Goal: Book appointment/travel/reservation

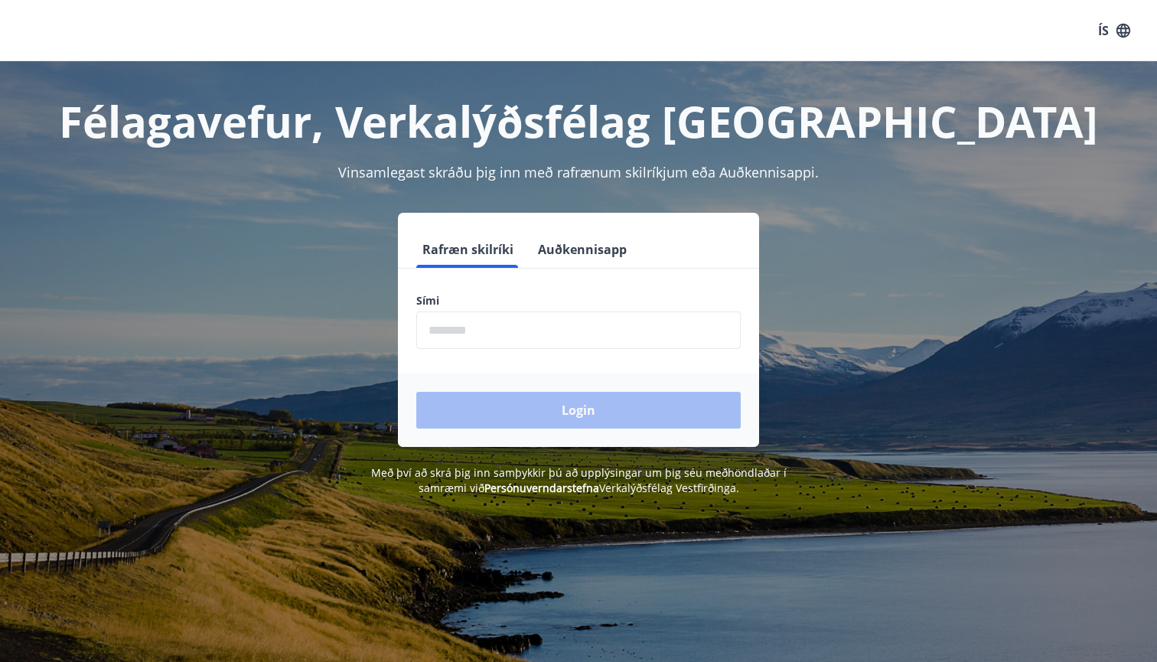
click at [564, 354] on form "Rafræn skilríki Auðkennisapp Sími ​ Login" at bounding box center [578, 339] width 361 height 216
click at [567, 335] on input "phone" at bounding box center [578, 331] width 325 height 38
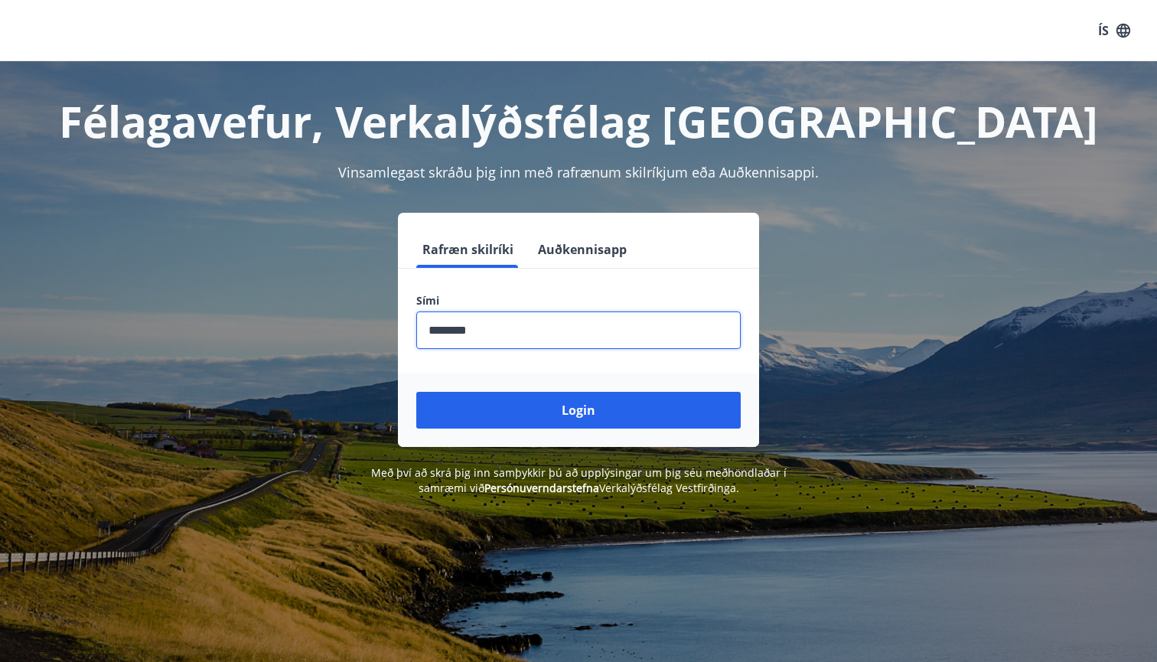
type input "********"
click at [579, 410] on button "Login" at bounding box center [578, 410] width 325 height 37
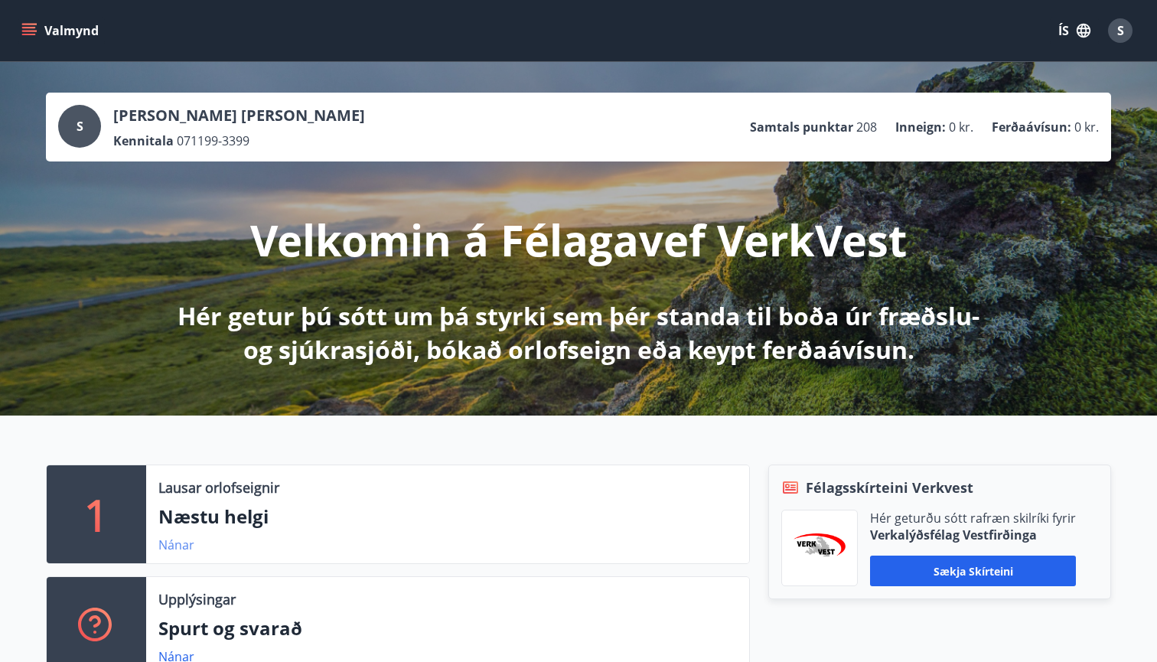
click at [175, 549] on link "Nánar" at bounding box center [176, 545] width 36 height 17
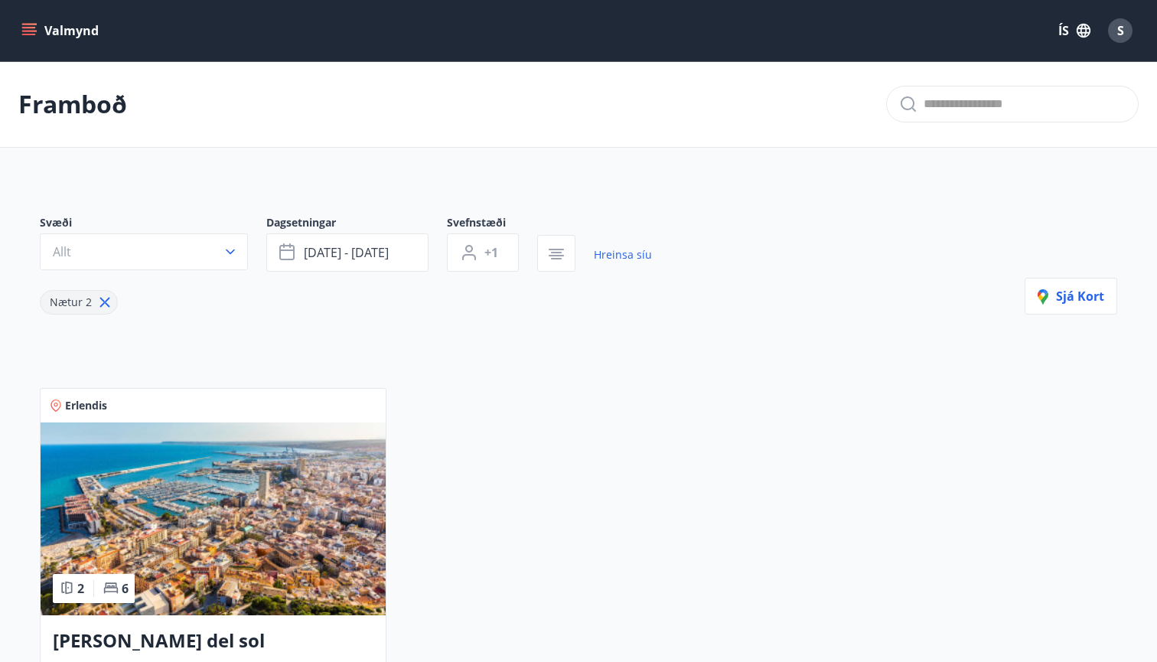
click at [23, 32] on icon "menu" at bounding box center [28, 30] width 15 height 15
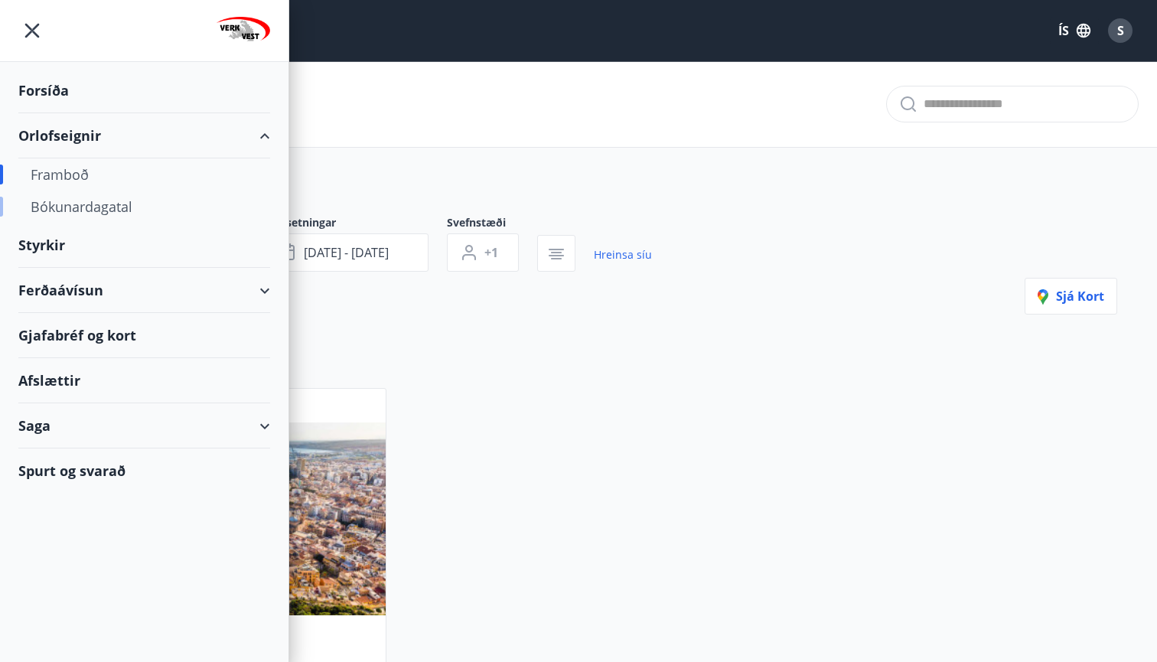
click at [110, 201] on div "Bókunardagatal" at bounding box center [144, 207] width 227 height 32
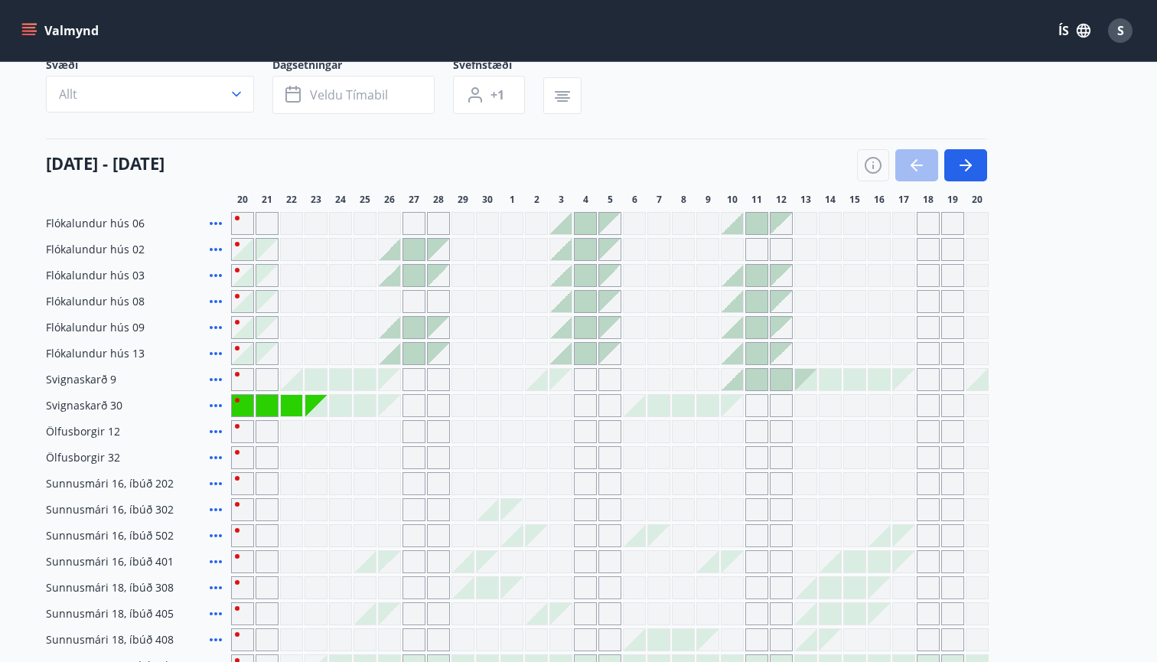
scroll to position [214, 0]
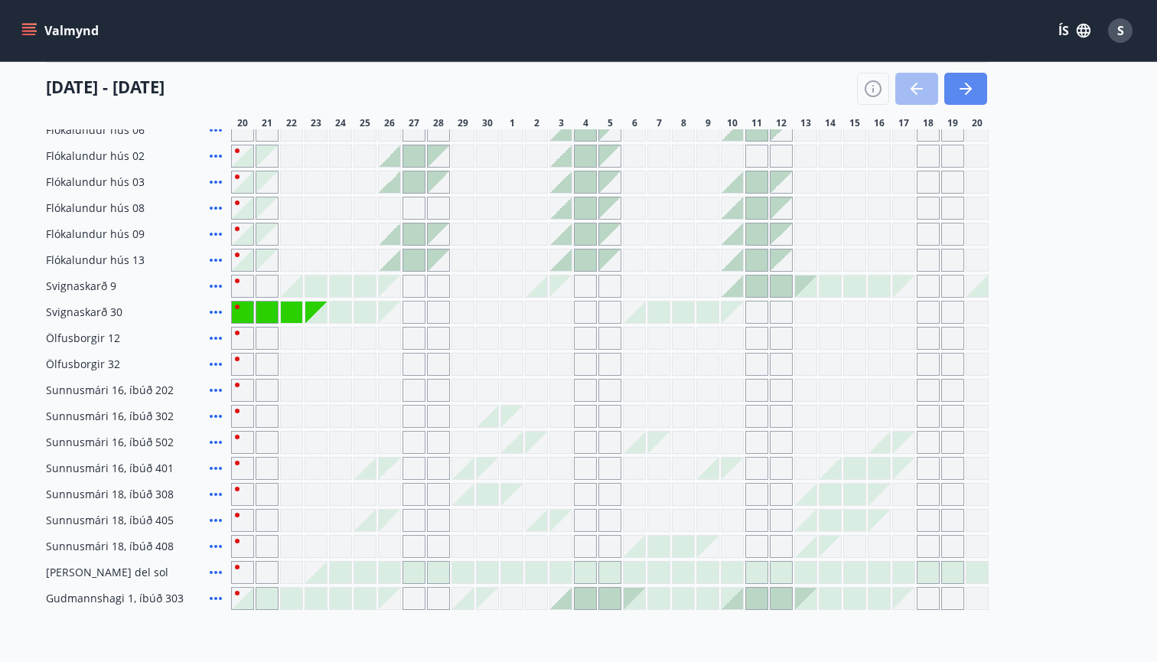
click at [957, 90] on icon "button" at bounding box center [966, 89] width 18 height 18
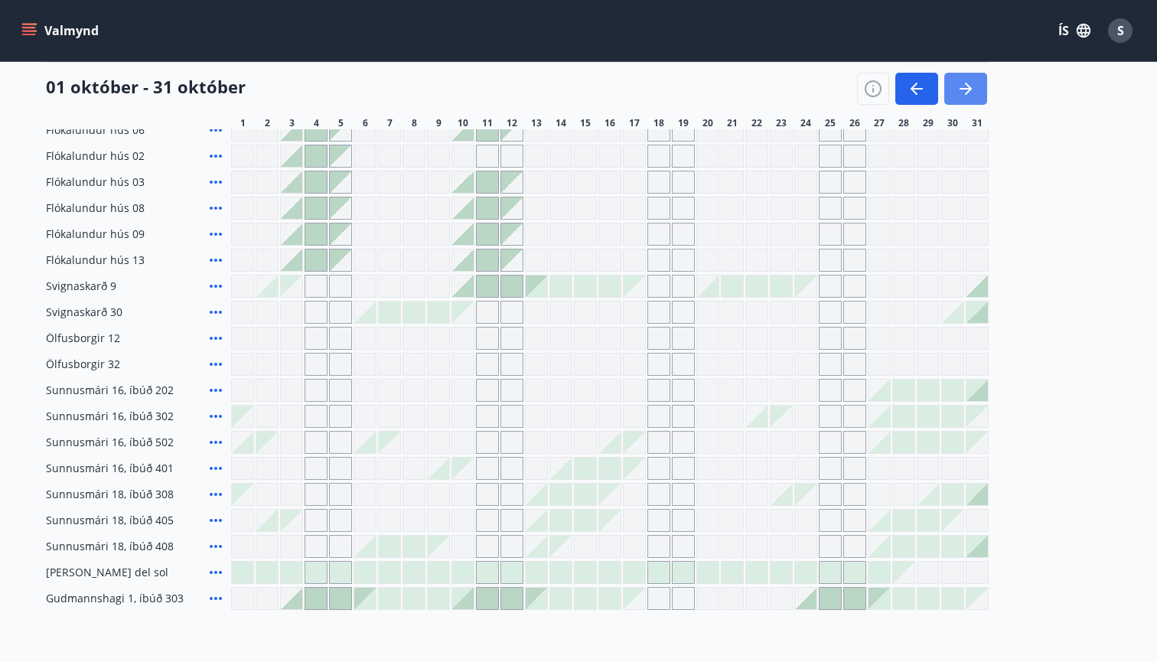
click at [957, 90] on icon "button" at bounding box center [966, 89] width 18 height 18
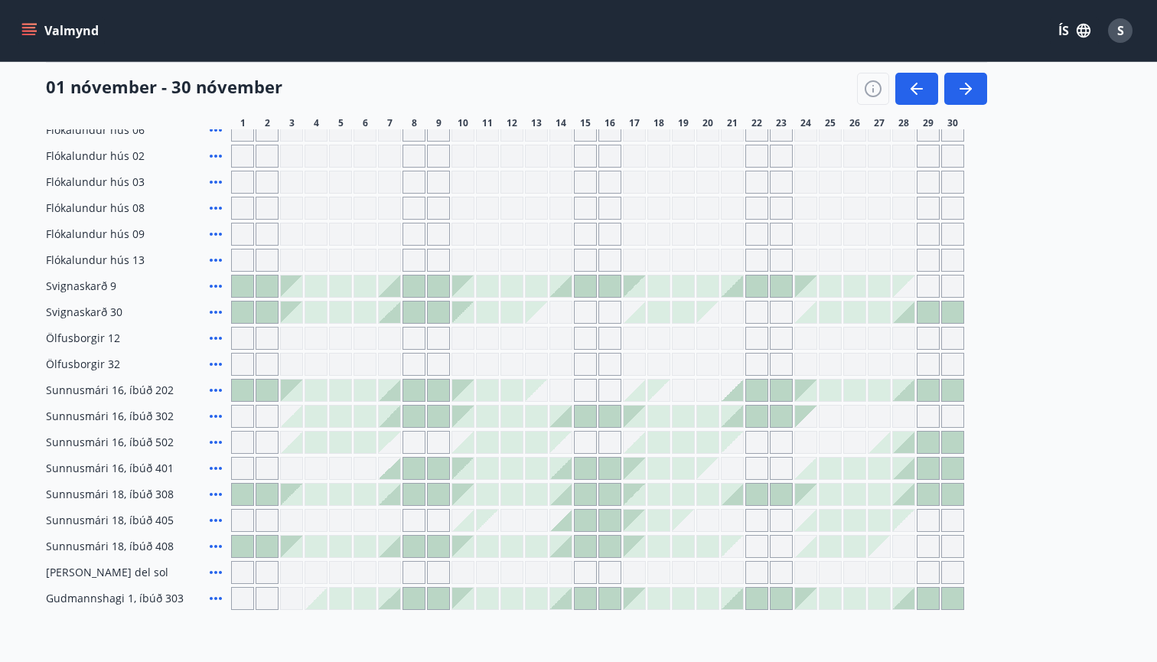
click at [729, 315] on div "Gráir dagar eru ekki bókanlegir" at bounding box center [732, 312] width 23 height 23
click at [686, 217] on div "Gráir dagar eru ekki bókanlegir" at bounding box center [683, 208] width 23 height 23
click at [733, 287] on div at bounding box center [732, 286] width 21 height 21
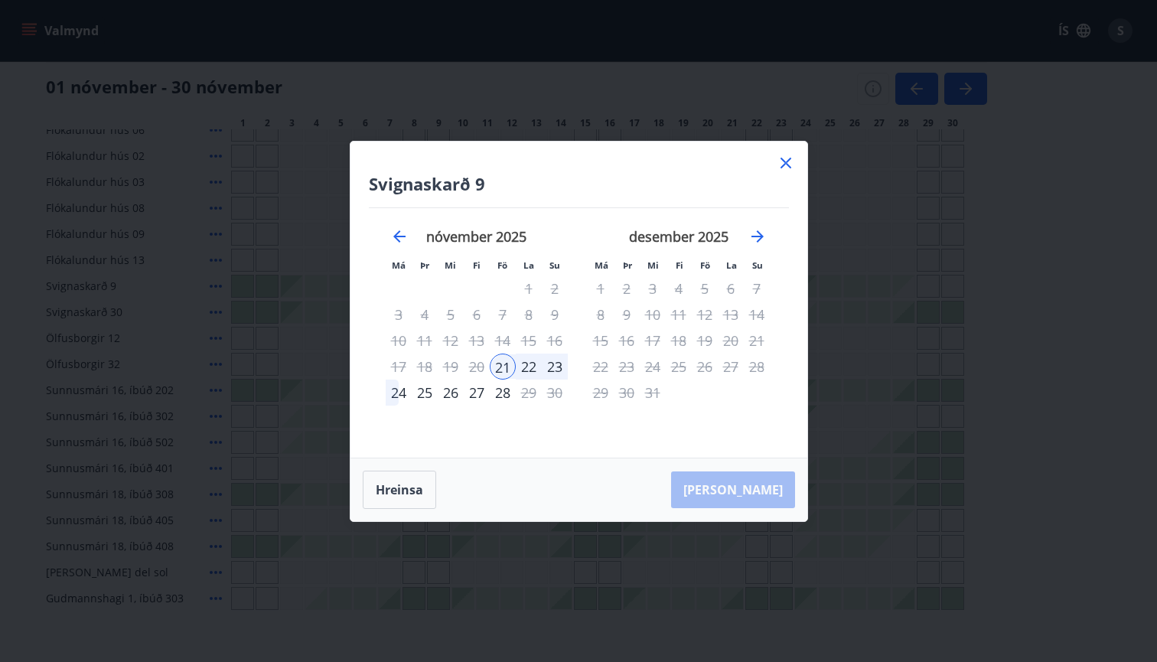
click at [399, 392] on div "24" at bounding box center [399, 393] width 26 height 26
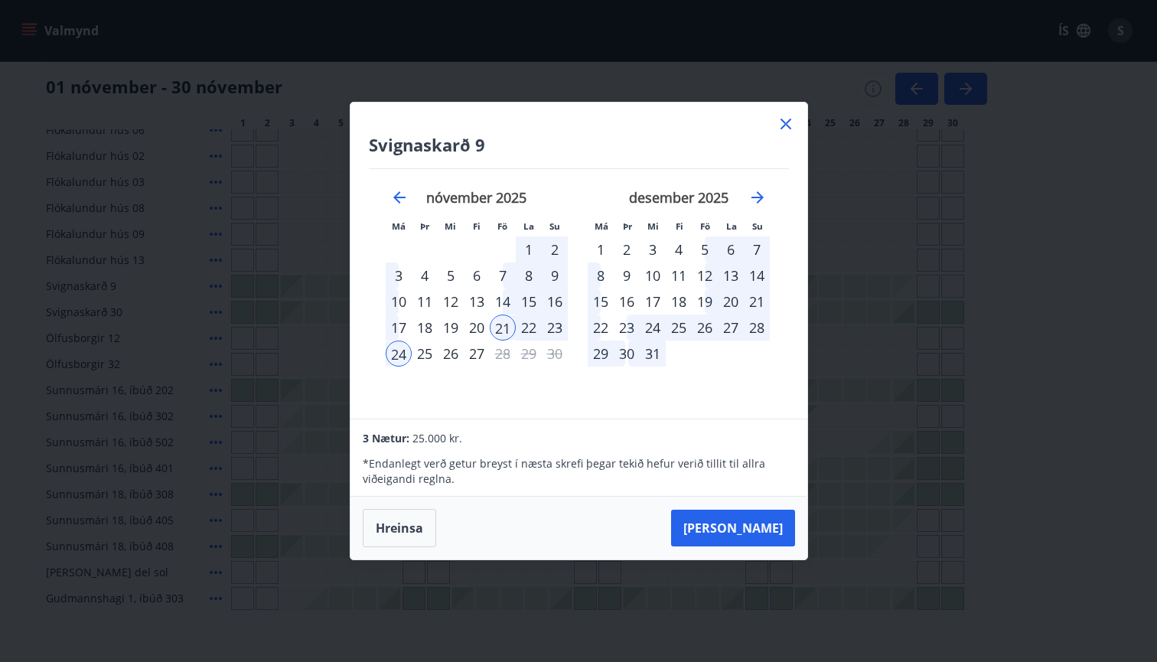
click at [782, 122] on icon at bounding box center [786, 124] width 18 height 18
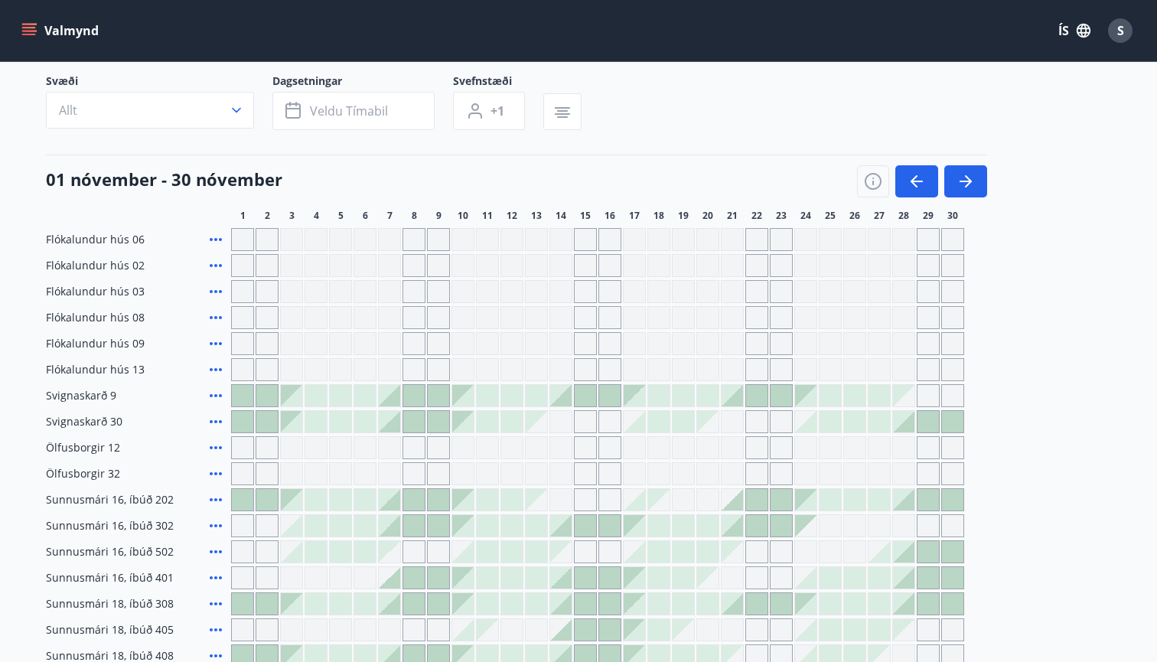
scroll to position [201, 0]
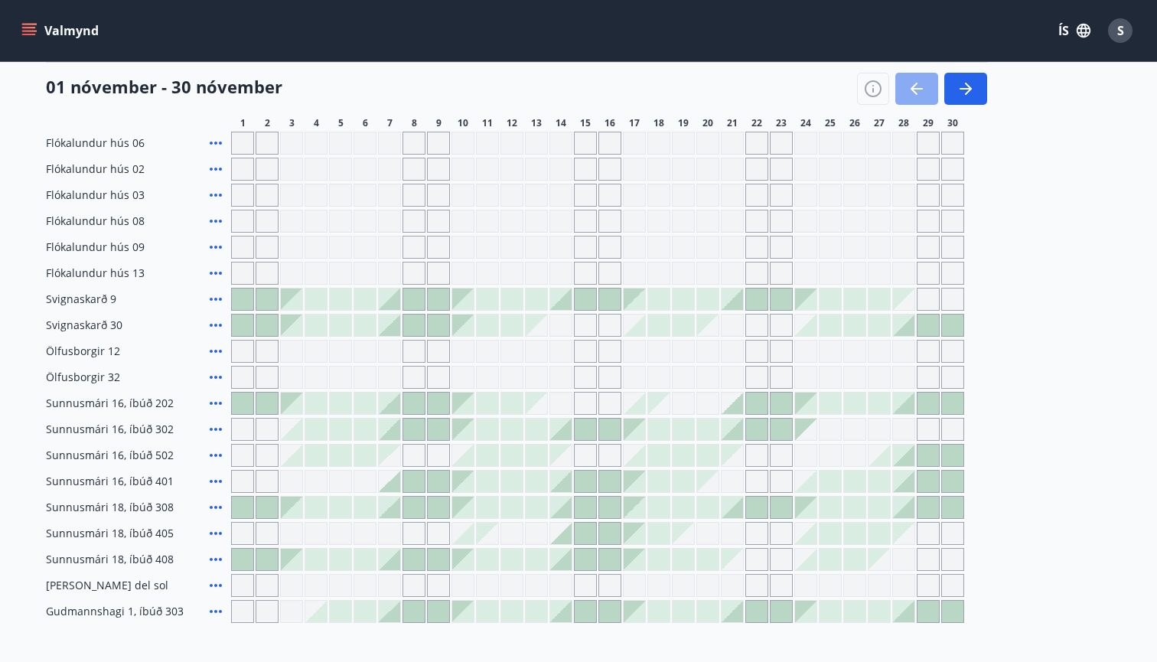
click at [922, 87] on icon "button" at bounding box center [917, 89] width 18 height 18
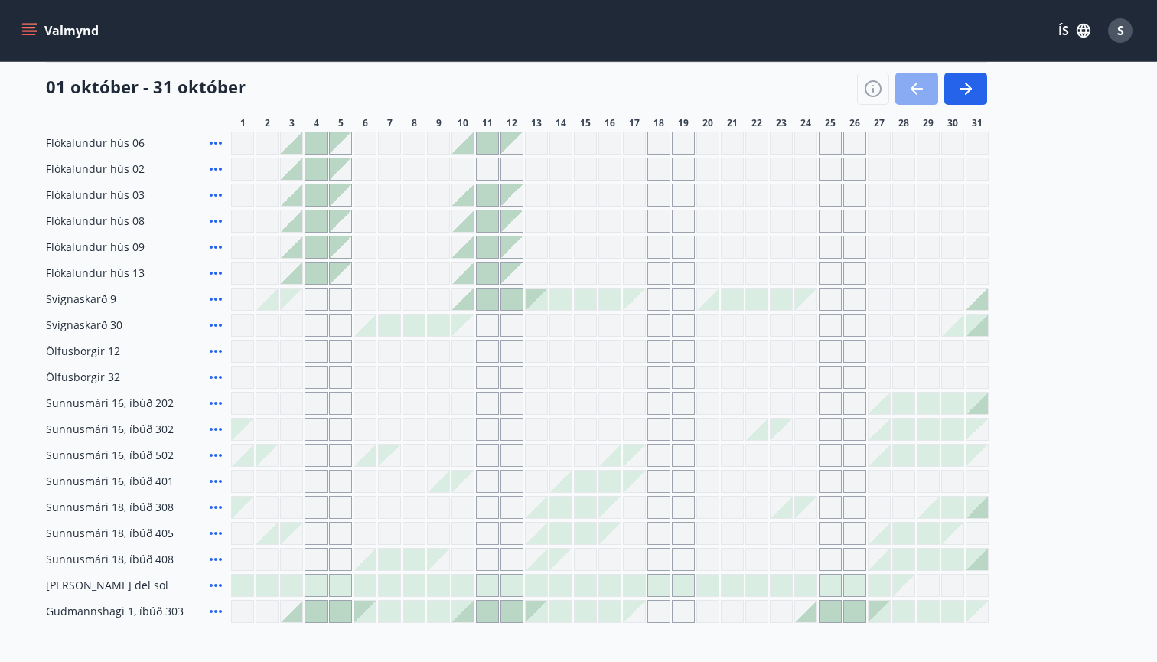
click at [922, 87] on icon "button" at bounding box center [917, 89] width 18 height 18
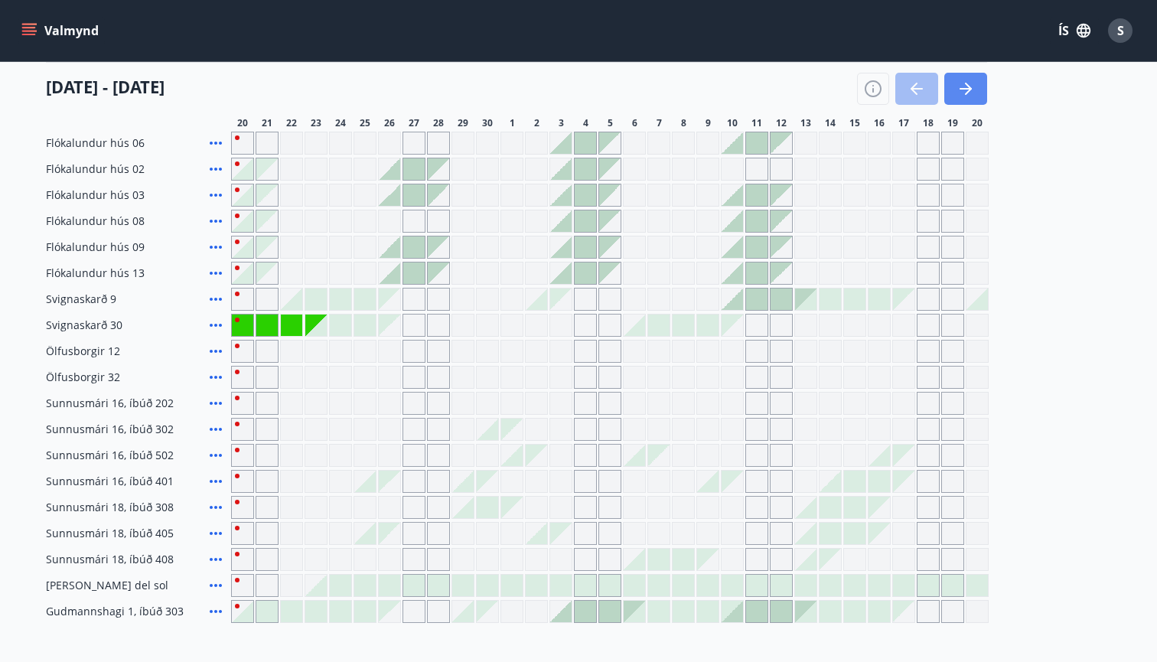
click at [958, 86] on icon "button" at bounding box center [966, 89] width 18 height 18
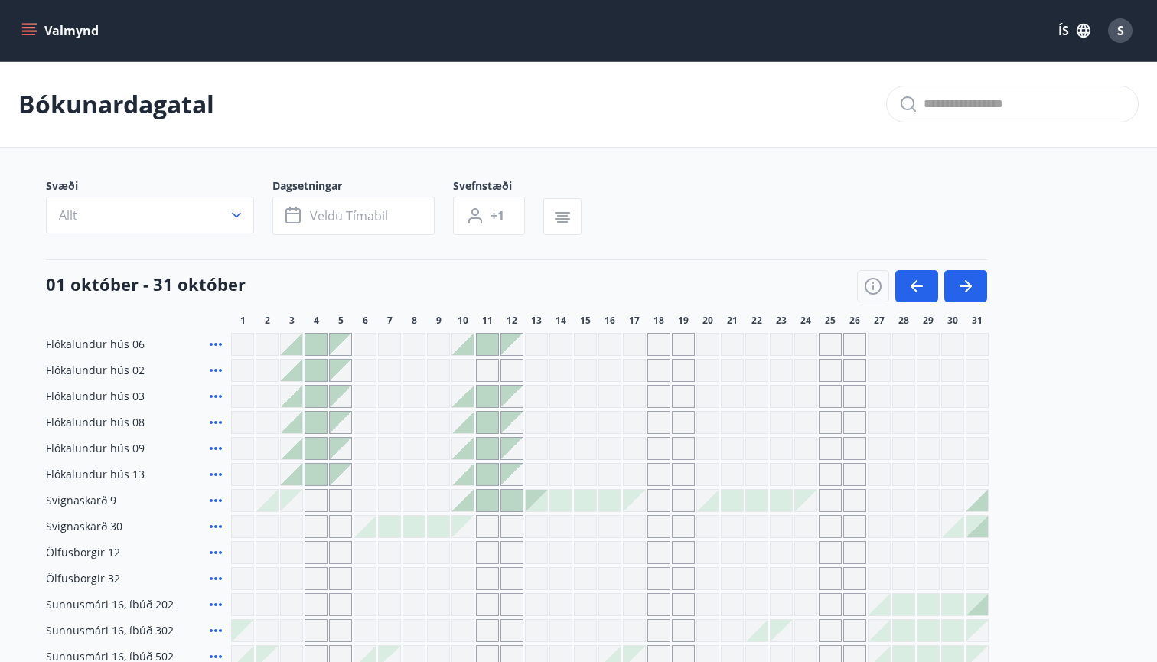
scroll to position [0, 0]
click at [34, 39] on button "Valmynd" at bounding box center [61, 31] width 86 height 28
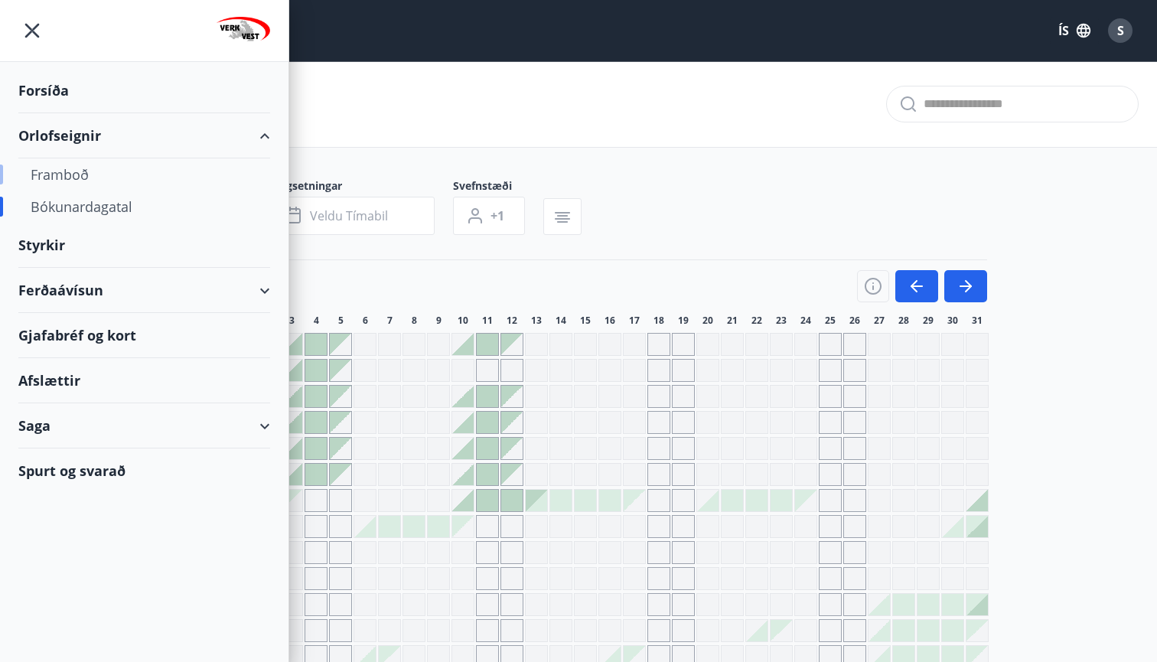
click at [71, 173] on div "Framboð" at bounding box center [144, 174] width 227 height 32
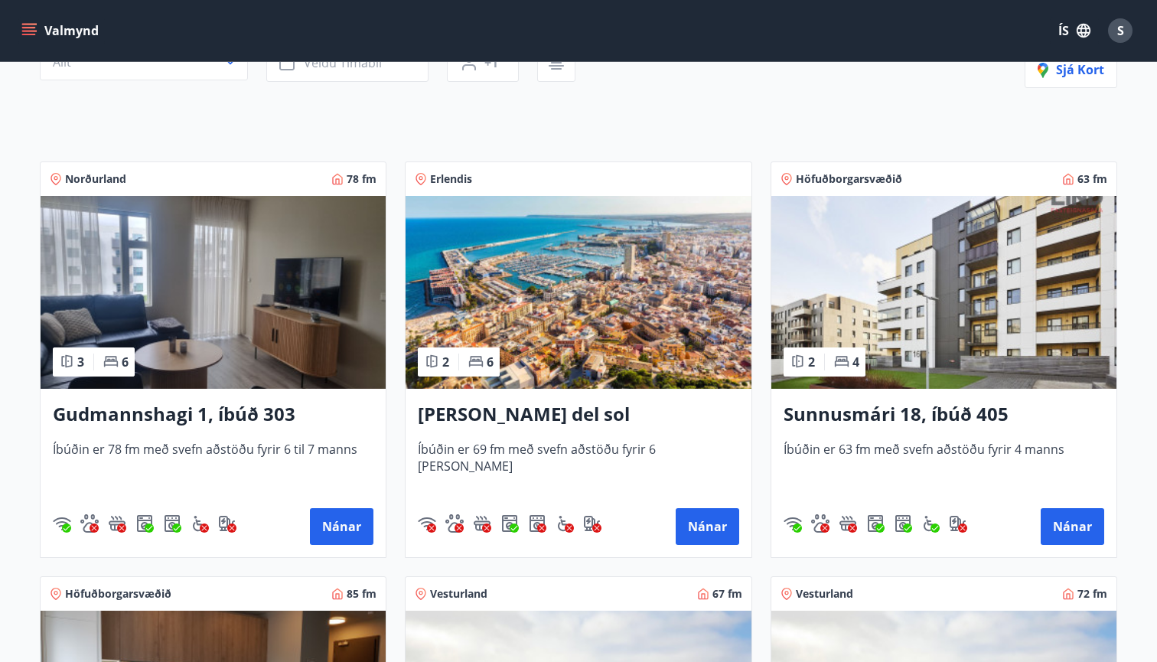
click at [178, 416] on h3 "Gudmannshagi 1, íbúð 303" at bounding box center [213, 415] width 321 height 28
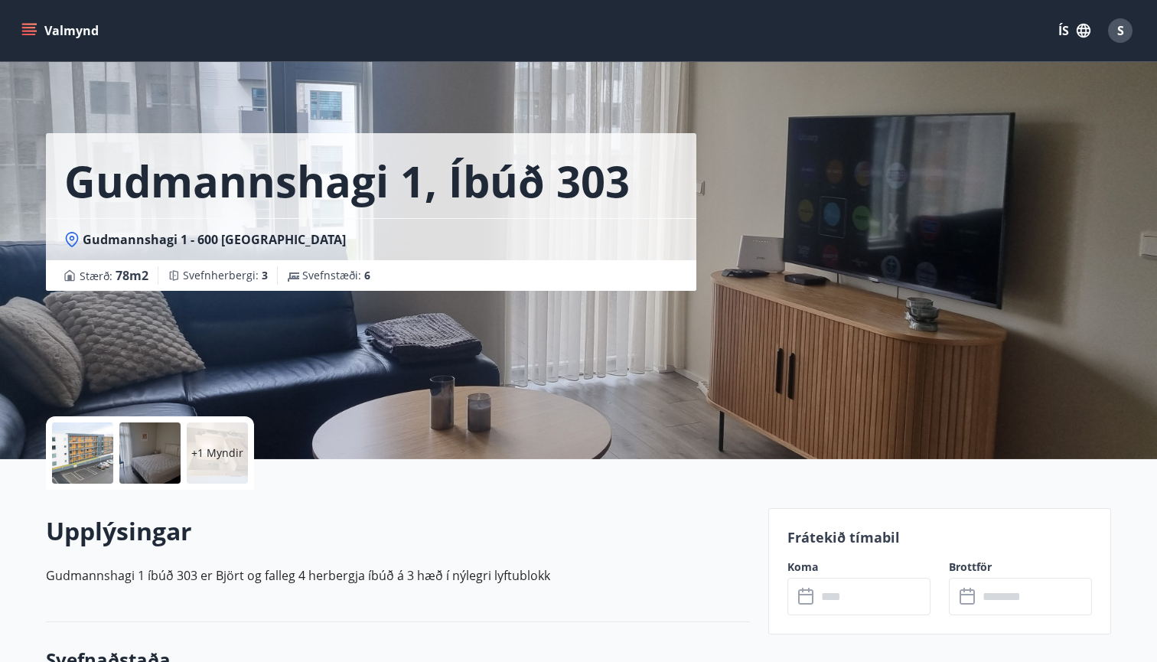
click at [153, 472] on div at bounding box center [149, 453] width 61 height 61
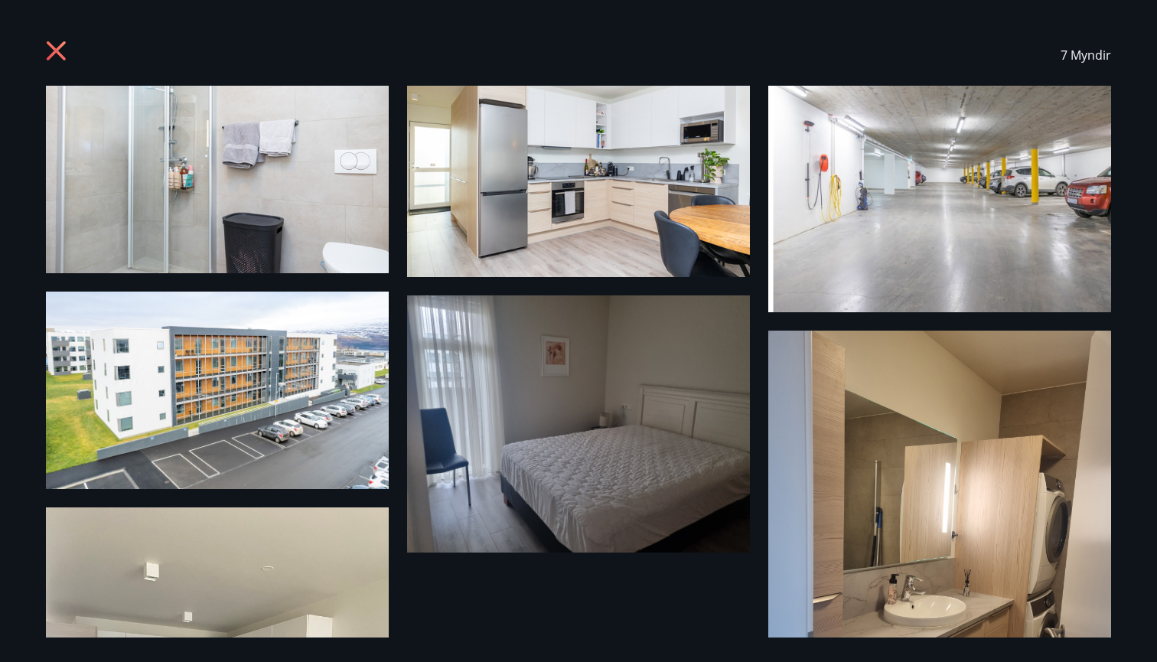
click at [304, 177] on img at bounding box center [217, 180] width 343 height 188
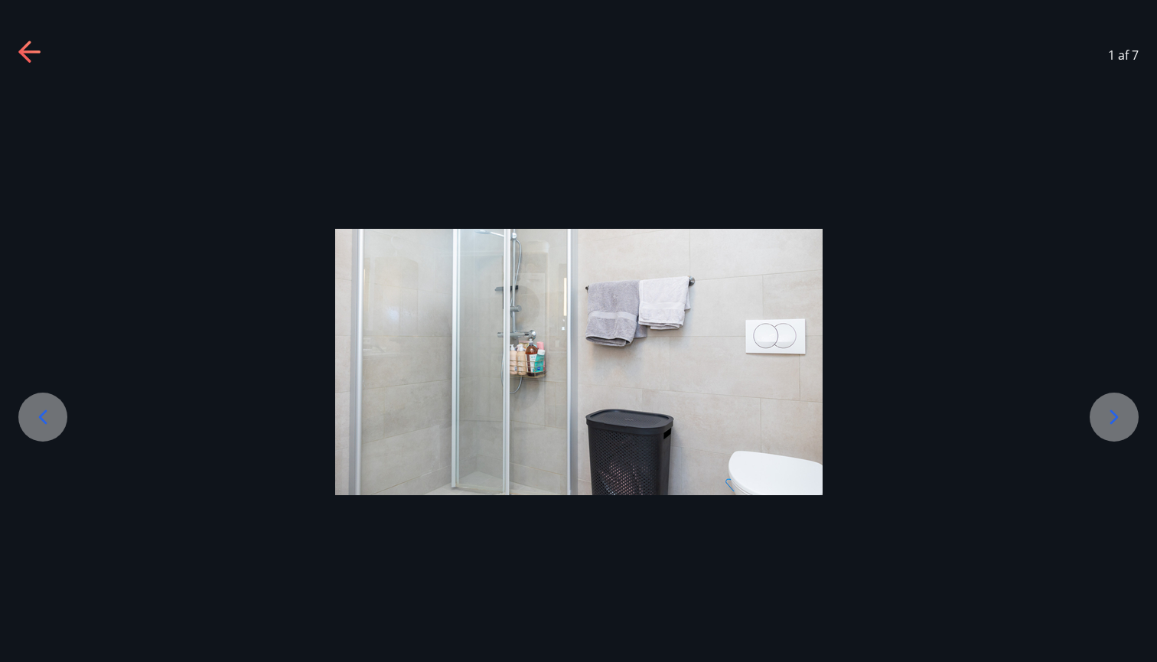
click at [1107, 409] on icon at bounding box center [1114, 417] width 24 height 24
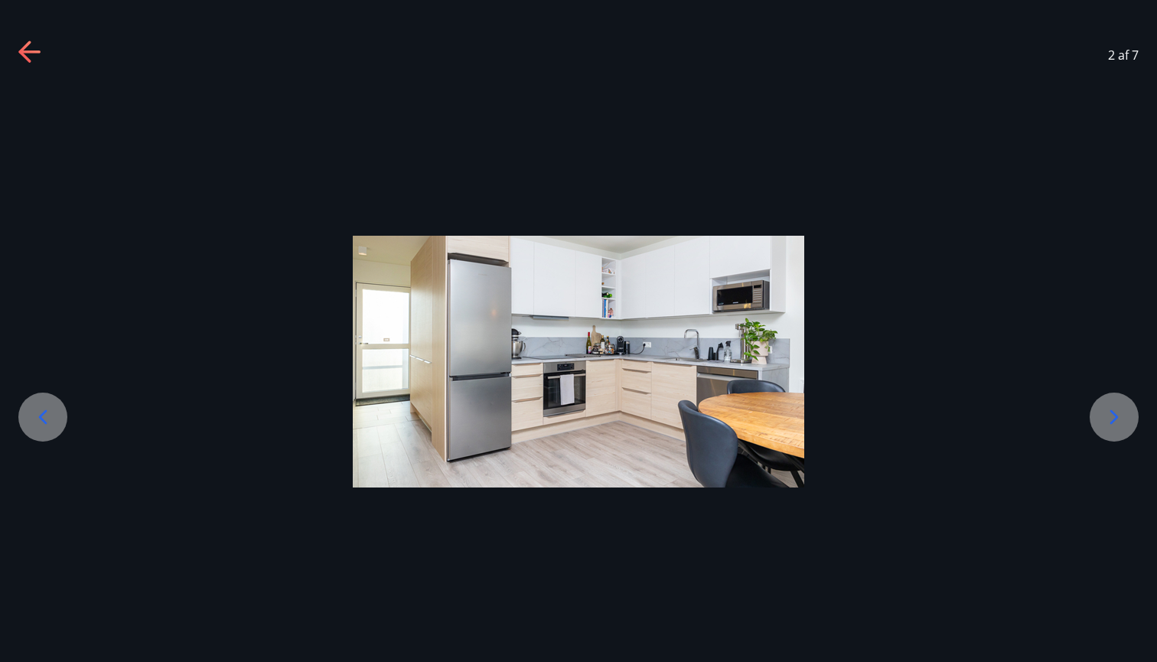
click at [1107, 409] on icon at bounding box center [1114, 417] width 24 height 24
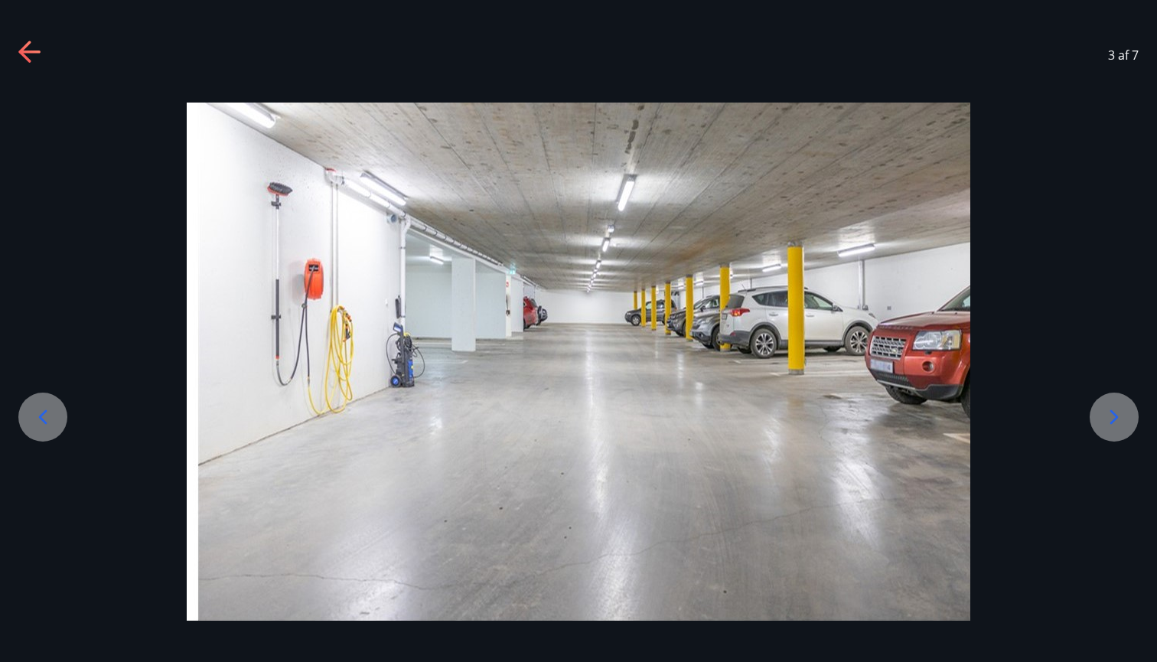
click at [1107, 409] on icon at bounding box center [1114, 417] width 24 height 24
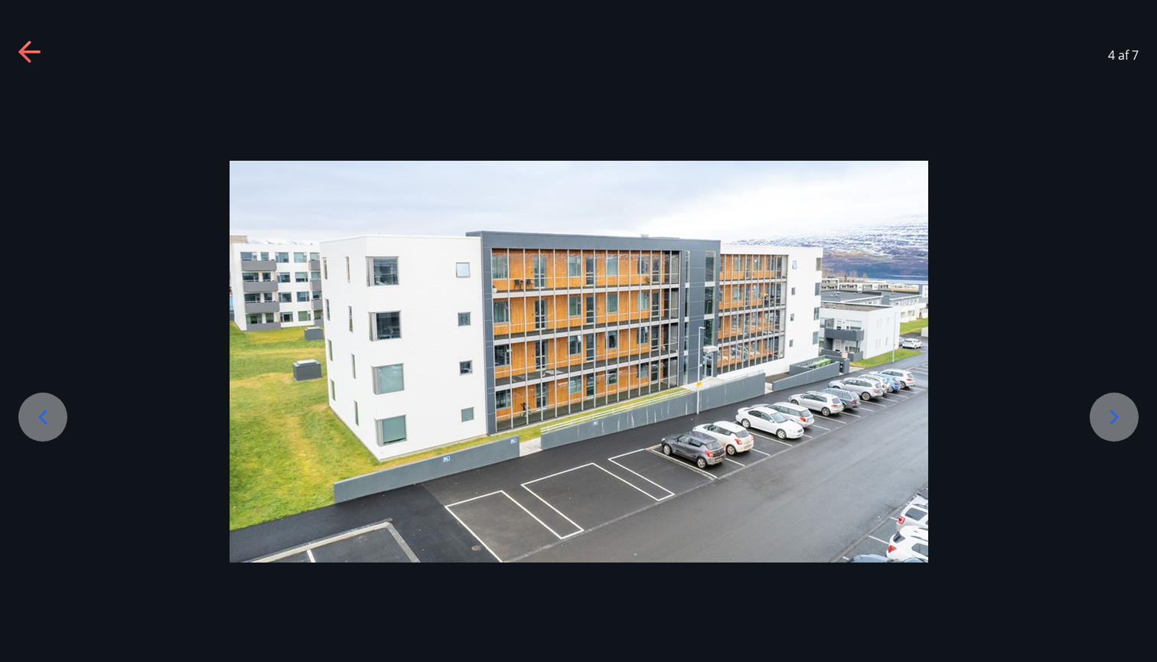
click at [1107, 409] on icon at bounding box center [1114, 417] width 24 height 24
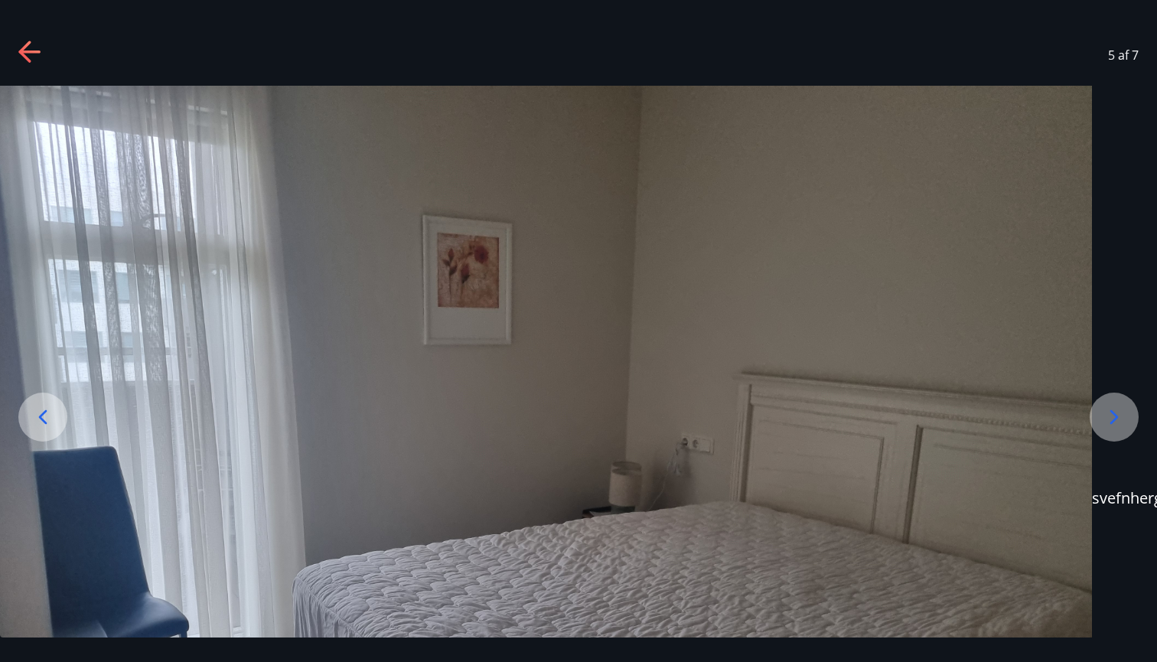
click at [1107, 409] on icon at bounding box center [1114, 417] width 24 height 24
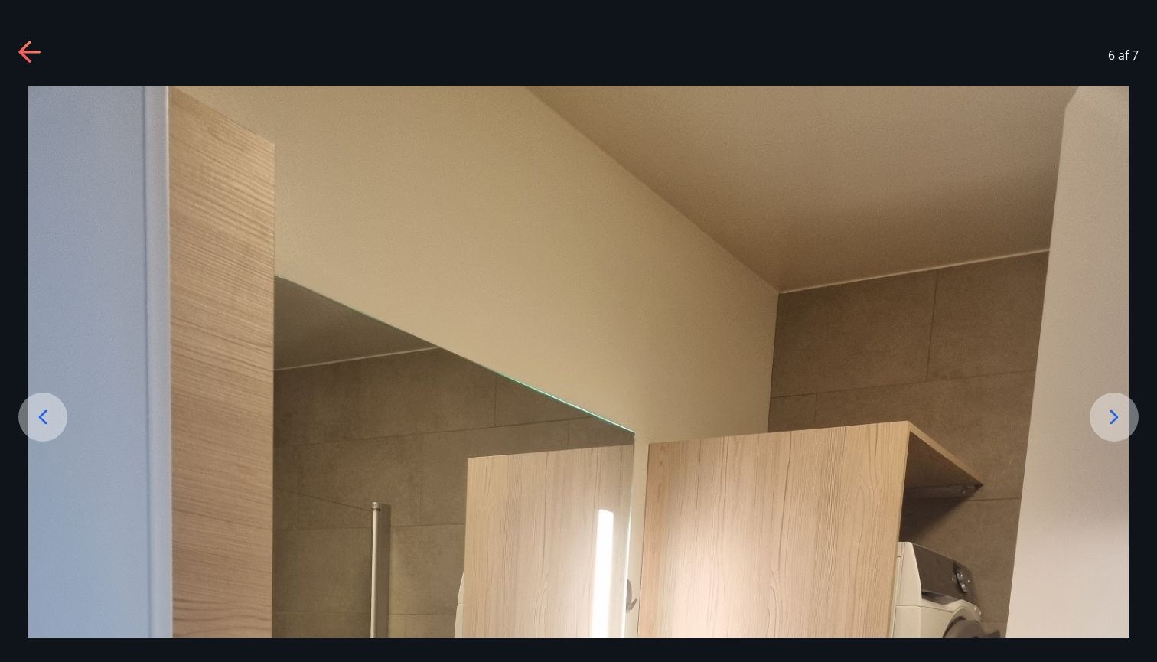
click at [1107, 410] on icon at bounding box center [1114, 417] width 24 height 24
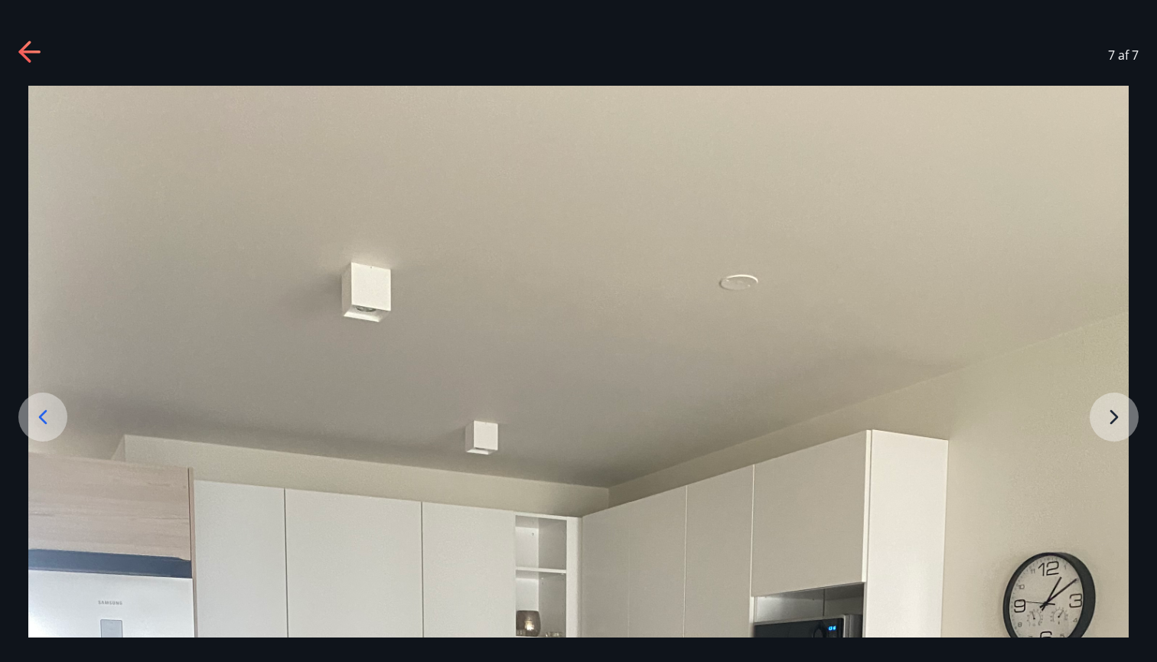
click at [38, 57] on icon at bounding box center [30, 53] width 24 height 24
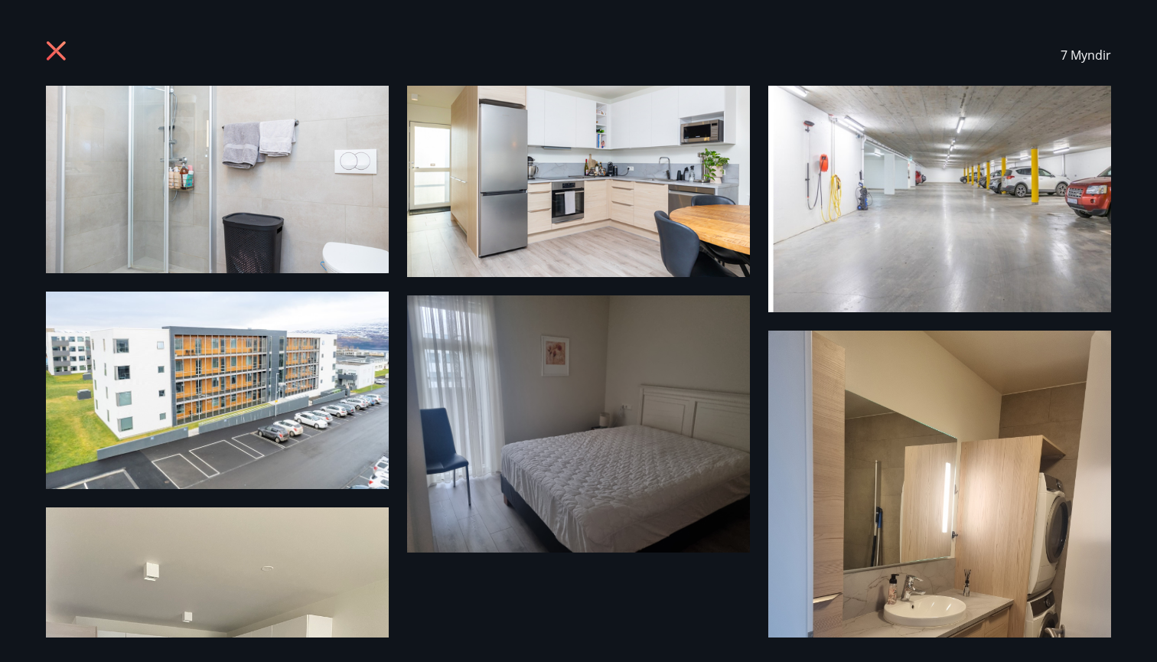
click at [61, 52] on icon at bounding box center [58, 53] width 24 height 24
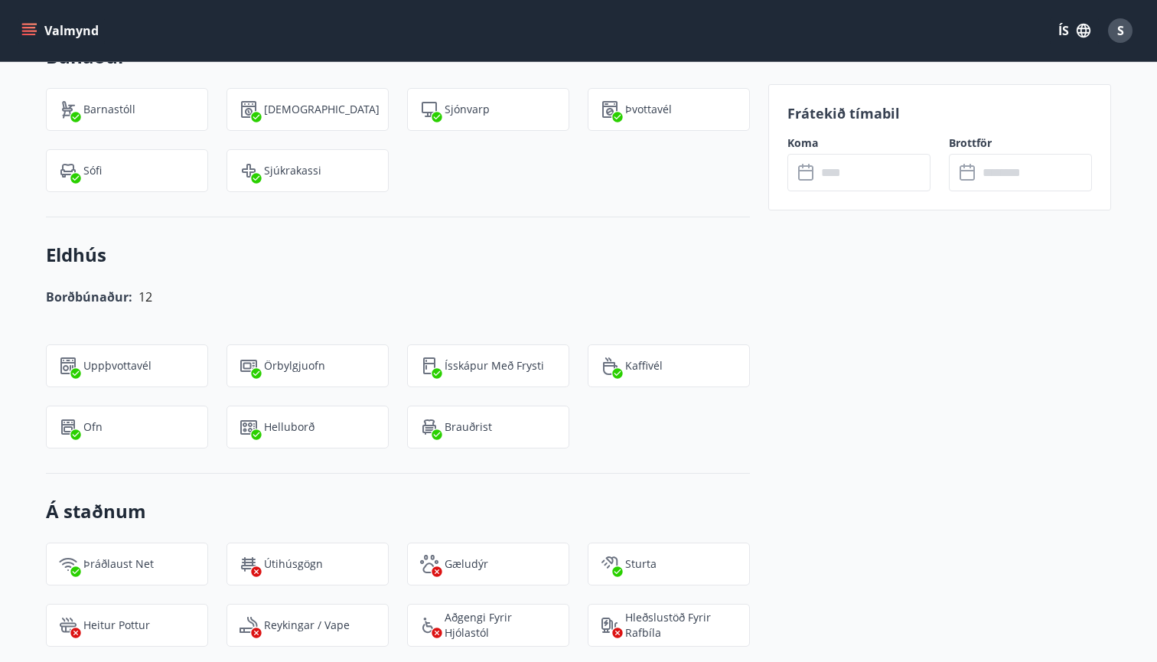
scroll to position [1542, 0]
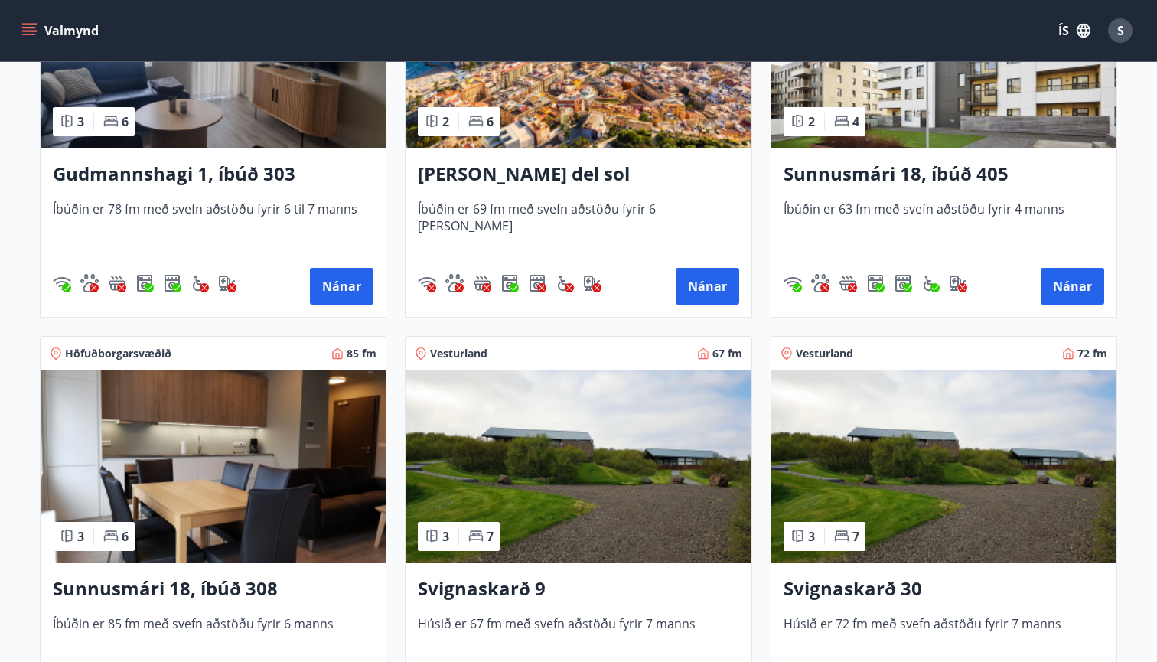
scroll to position [712, 0]
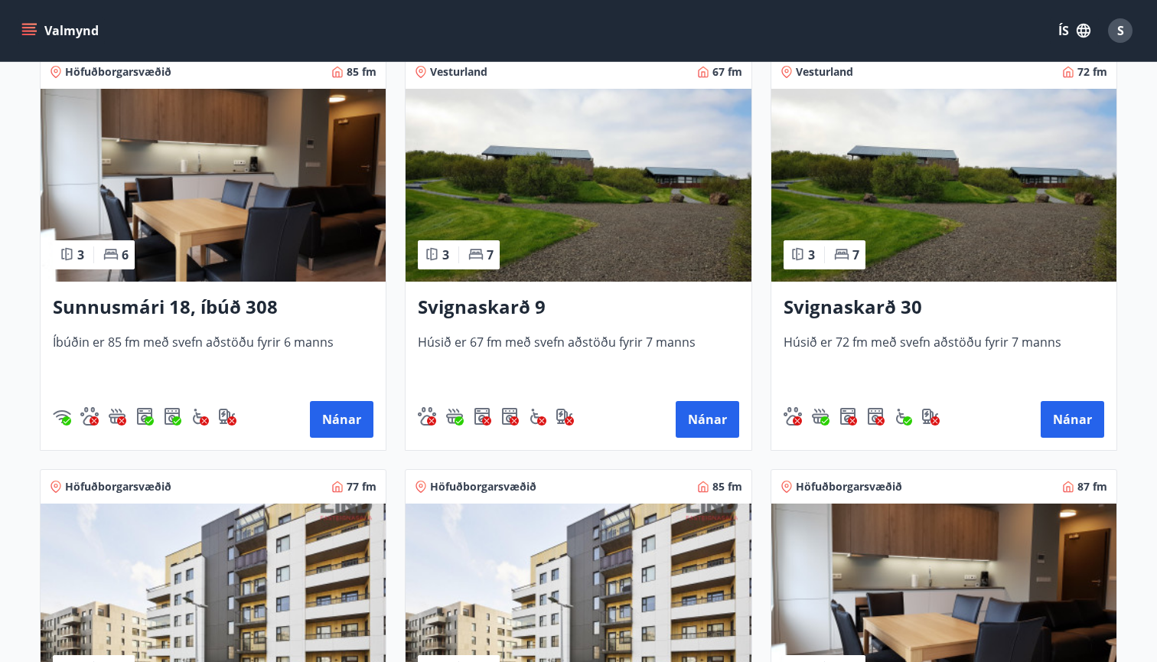
click at [524, 305] on h3 "Svignaskarð 9" at bounding box center [578, 308] width 321 height 28
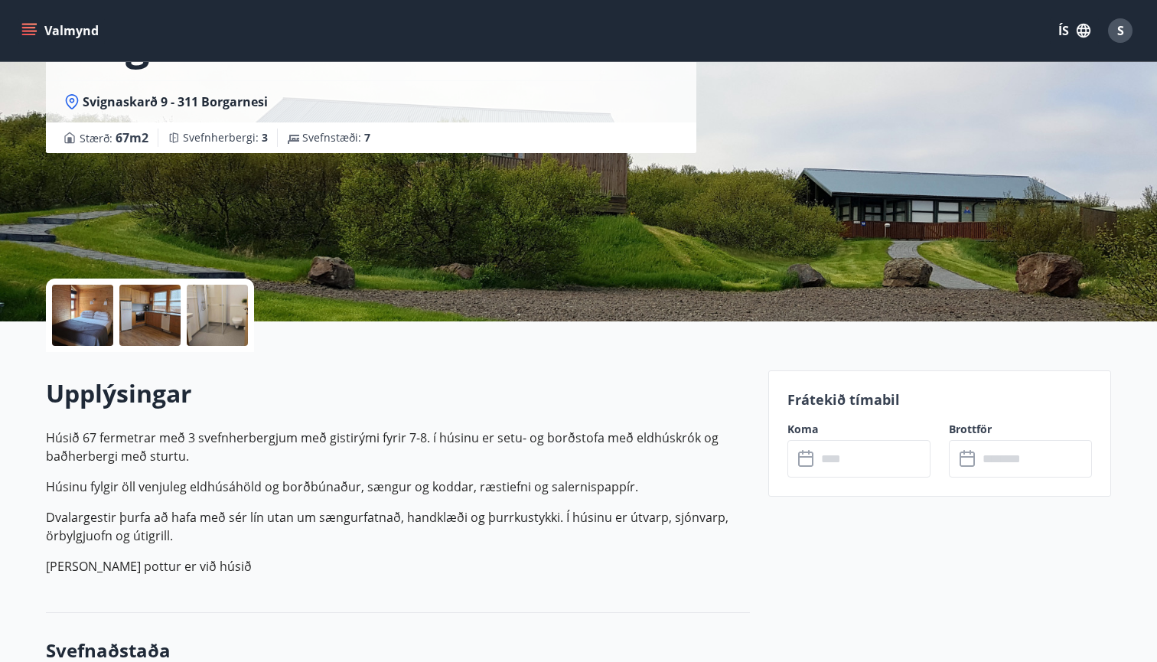
scroll to position [214, 0]
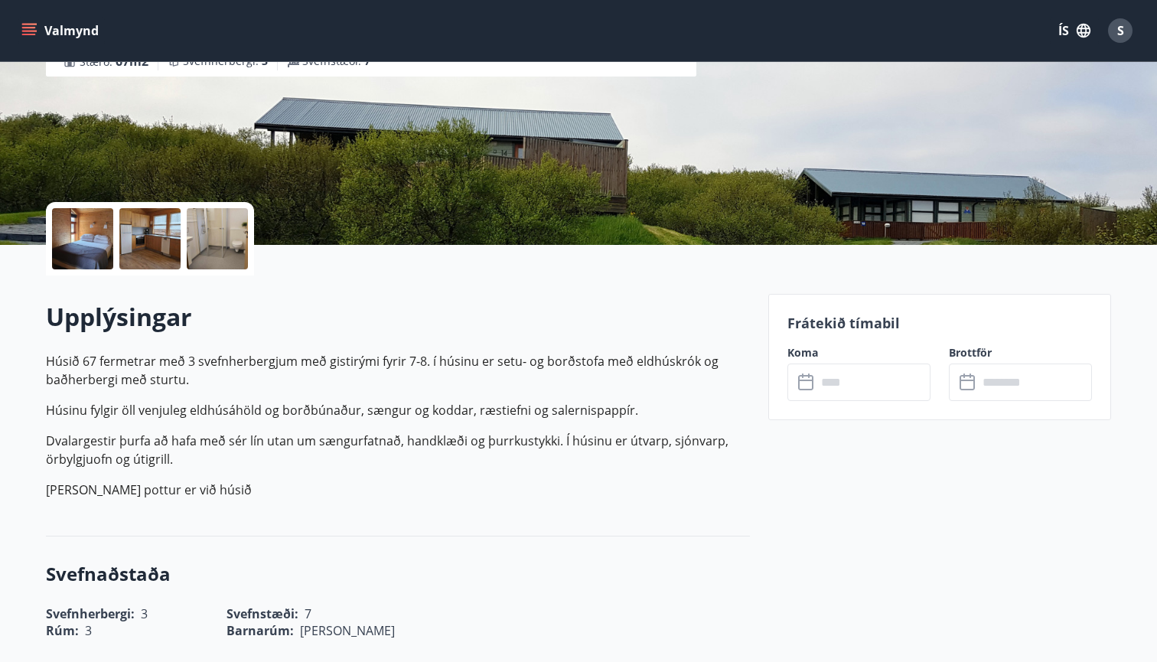
click at [96, 239] on div at bounding box center [82, 238] width 61 height 61
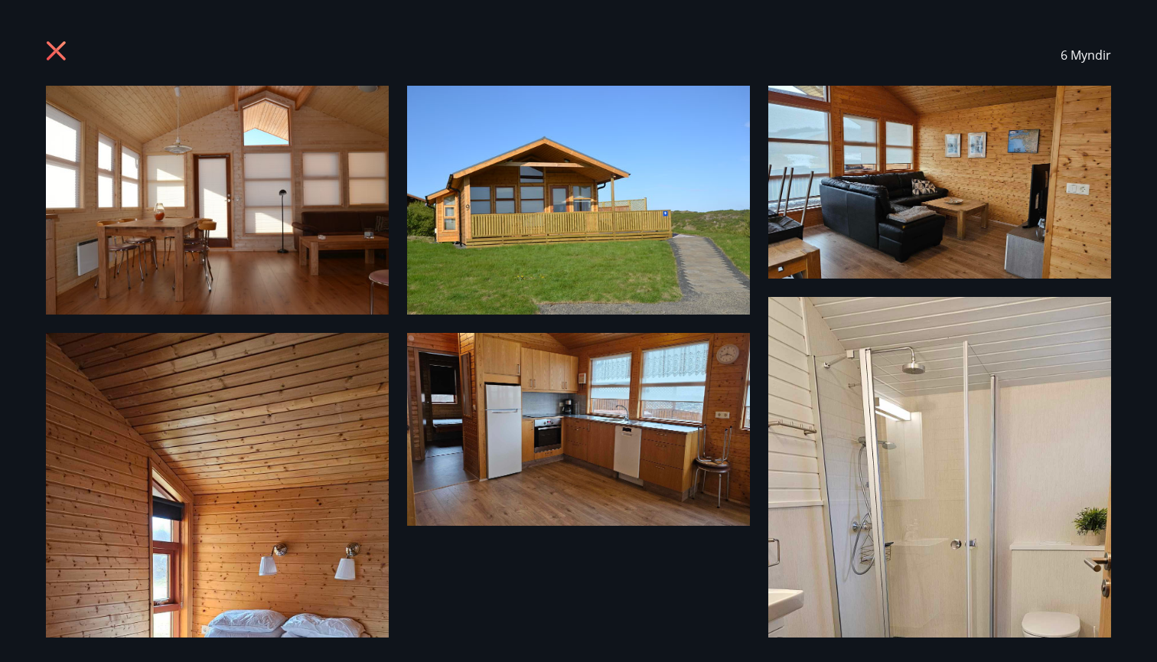
click at [203, 210] on img at bounding box center [217, 200] width 343 height 229
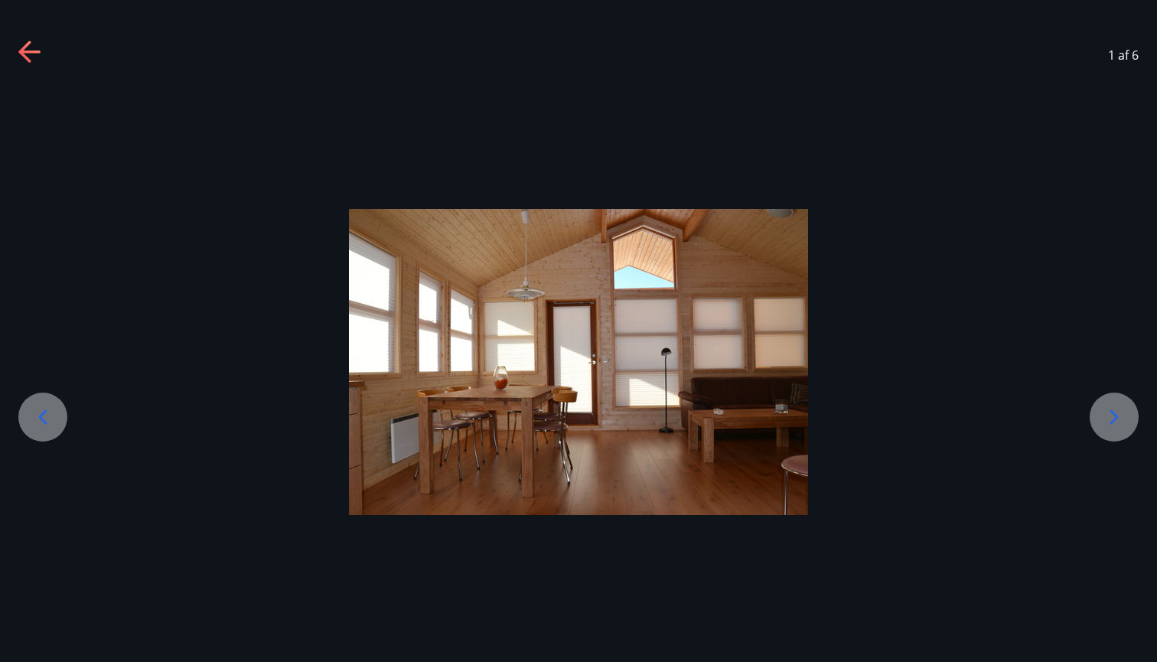
click at [1110, 413] on icon at bounding box center [1114, 417] width 24 height 24
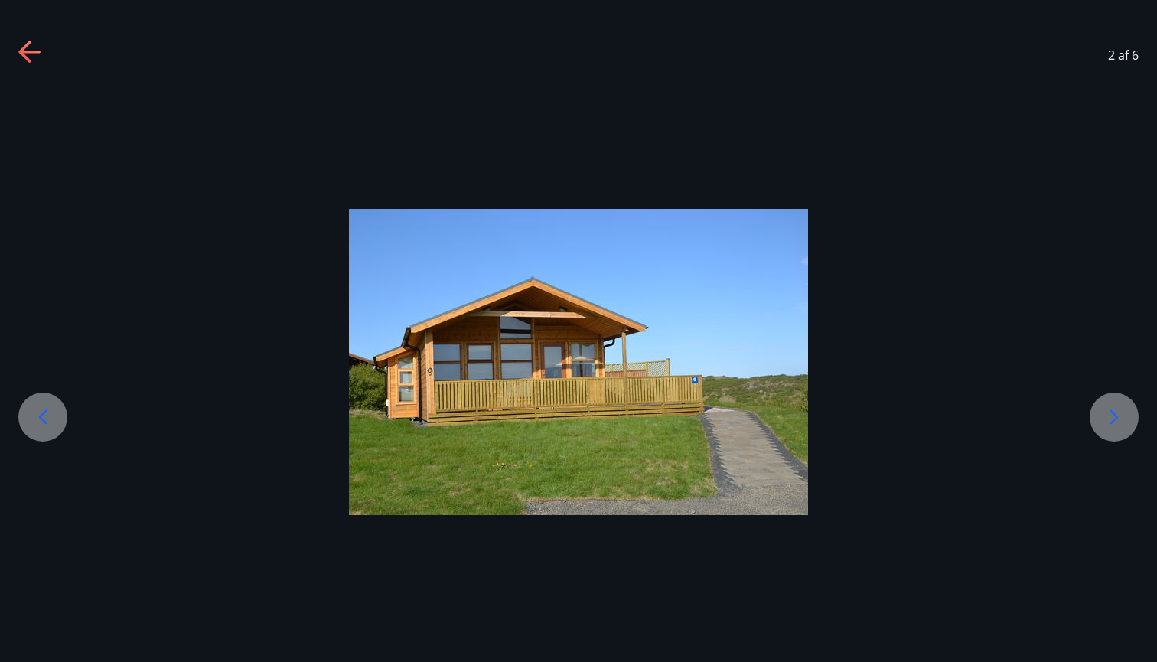
click at [1109, 414] on icon at bounding box center [1114, 417] width 24 height 24
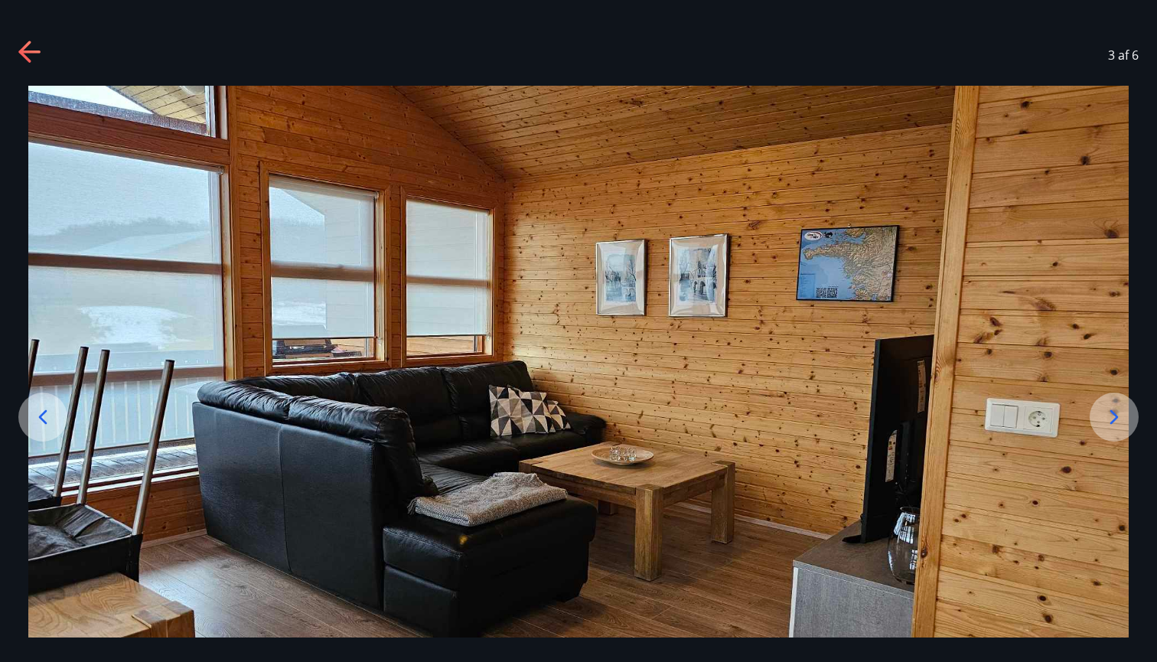
click at [1109, 414] on icon at bounding box center [1114, 417] width 24 height 24
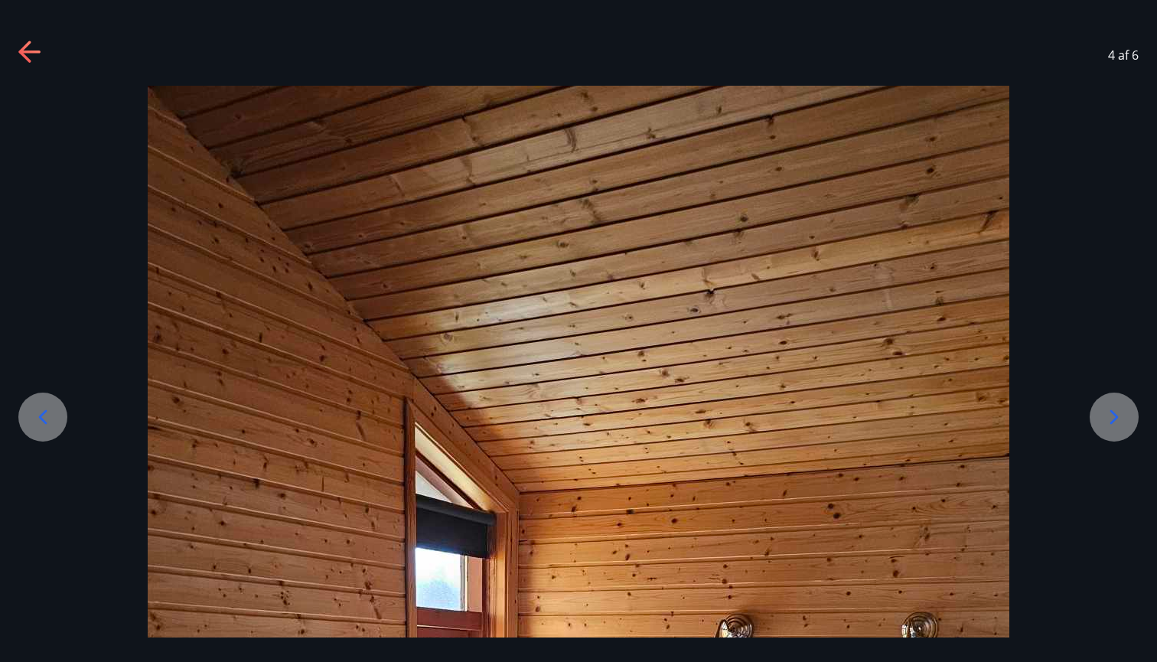
click at [47, 406] on icon at bounding box center [43, 417] width 24 height 24
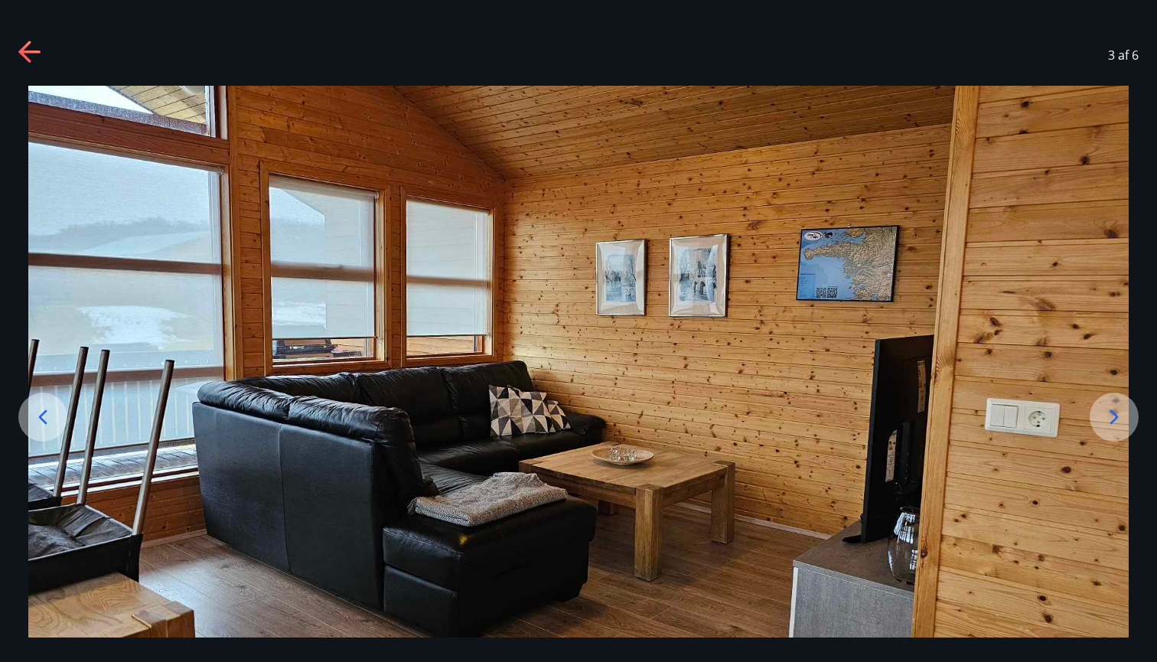
click at [1110, 417] on icon at bounding box center [1114, 417] width 24 height 24
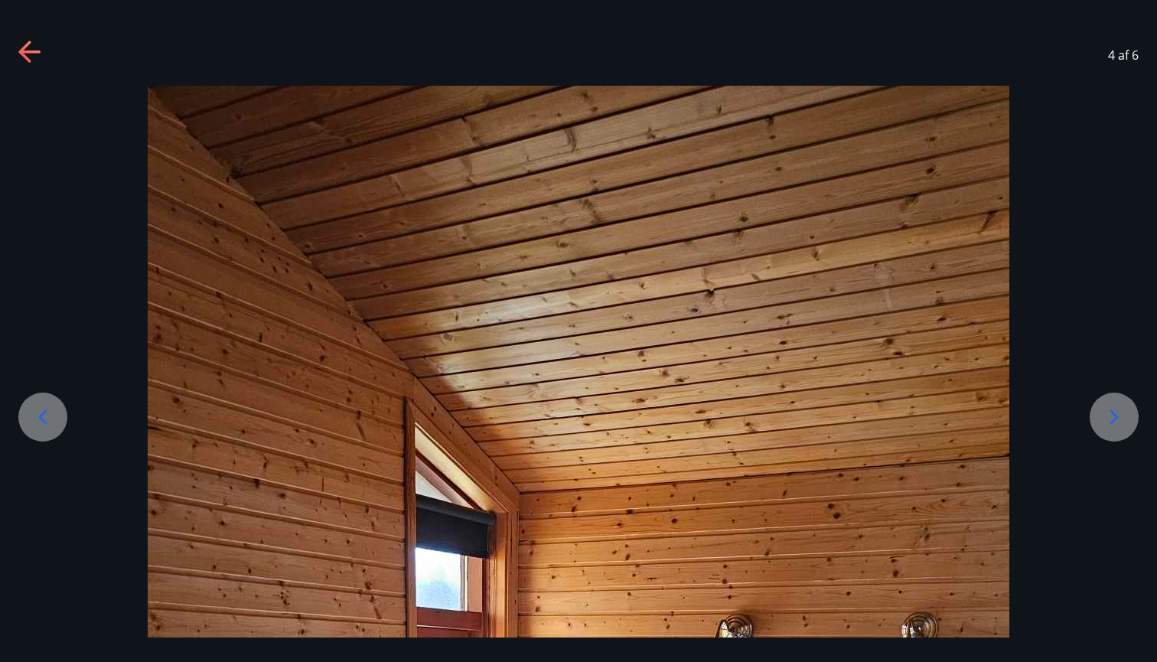
click at [1101, 419] on div at bounding box center [1114, 417] width 49 height 49
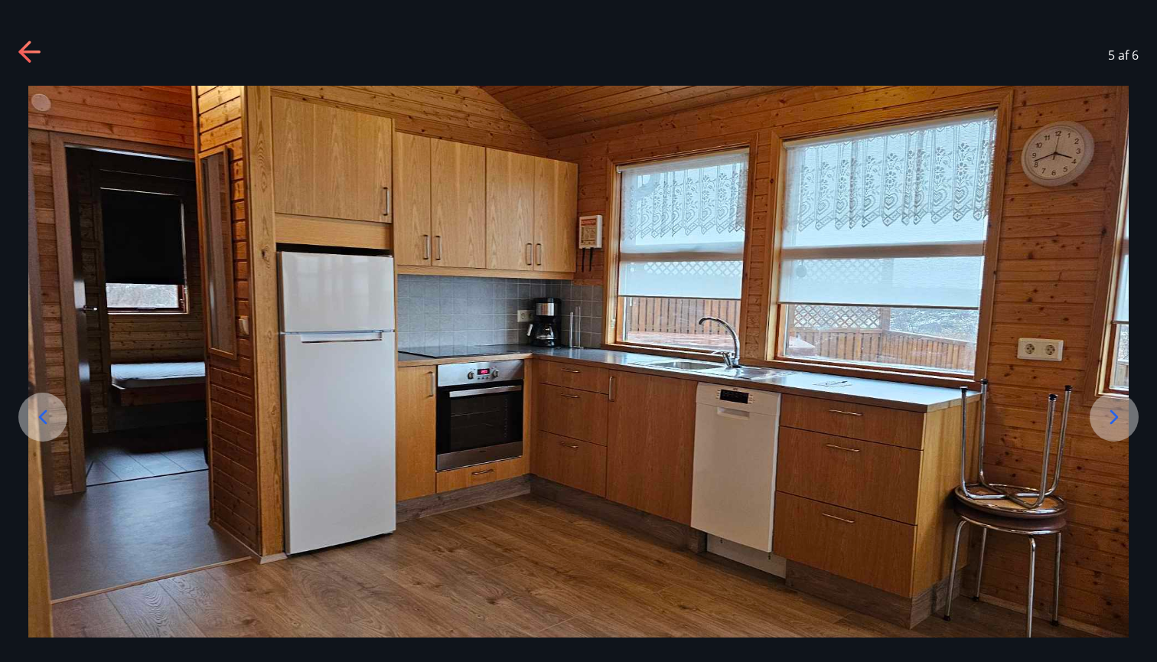
click at [1102, 421] on div at bounding box center [1114, 417] width 49 height 49
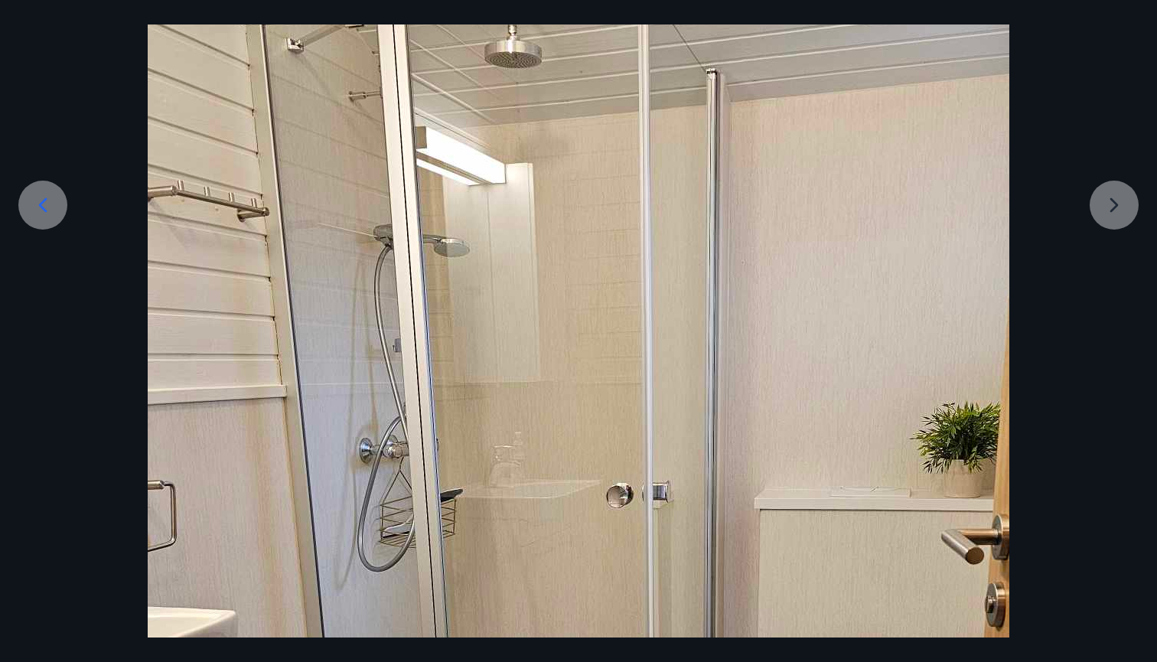
scroll to position [178, 0]
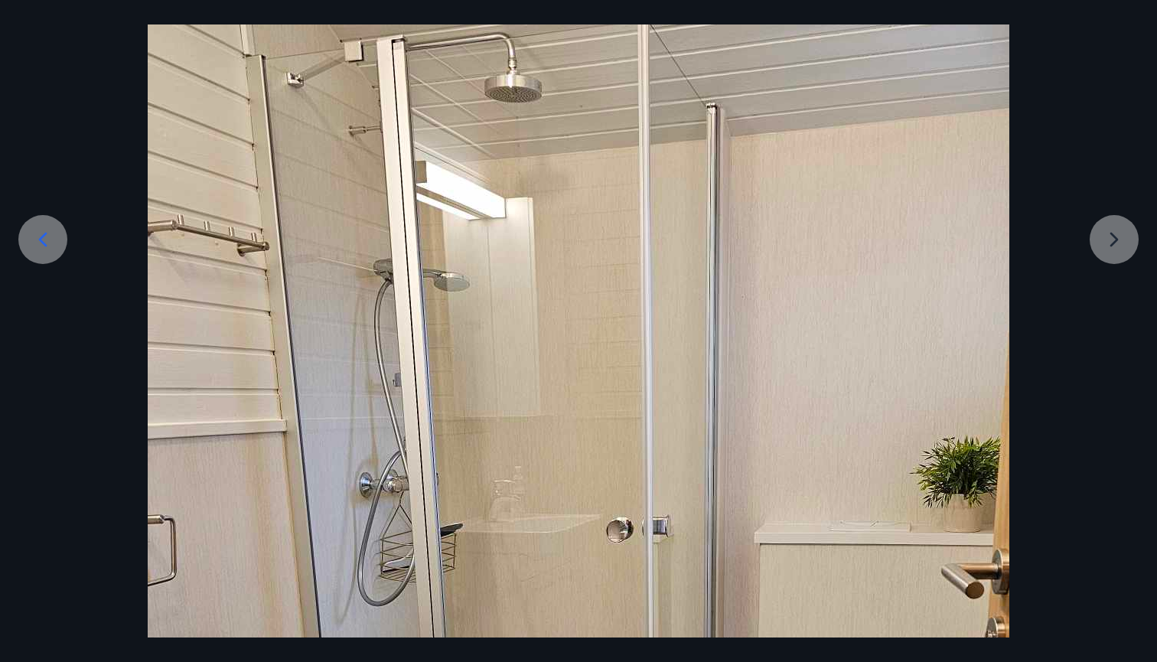
click at [1103, 251] on div at bounding box center [578, 673] width 1157 height 1531
click at [1116, 247] on div at bounding box center [578, 673] width 1157 height 1531
click at [1072, 110] on div at bounding box center [578, 673] width 1157 height 1531
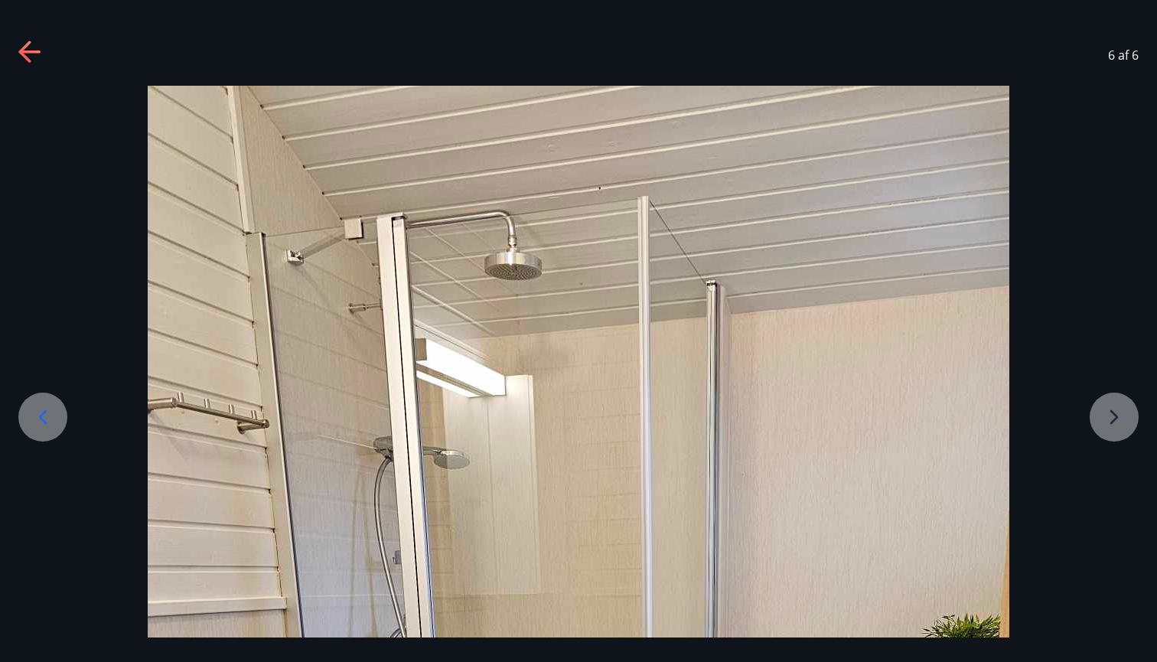
scroll to position [0, 0]
click at [38, 57] on icon at bounding box center [30, 53] width 24 height 24
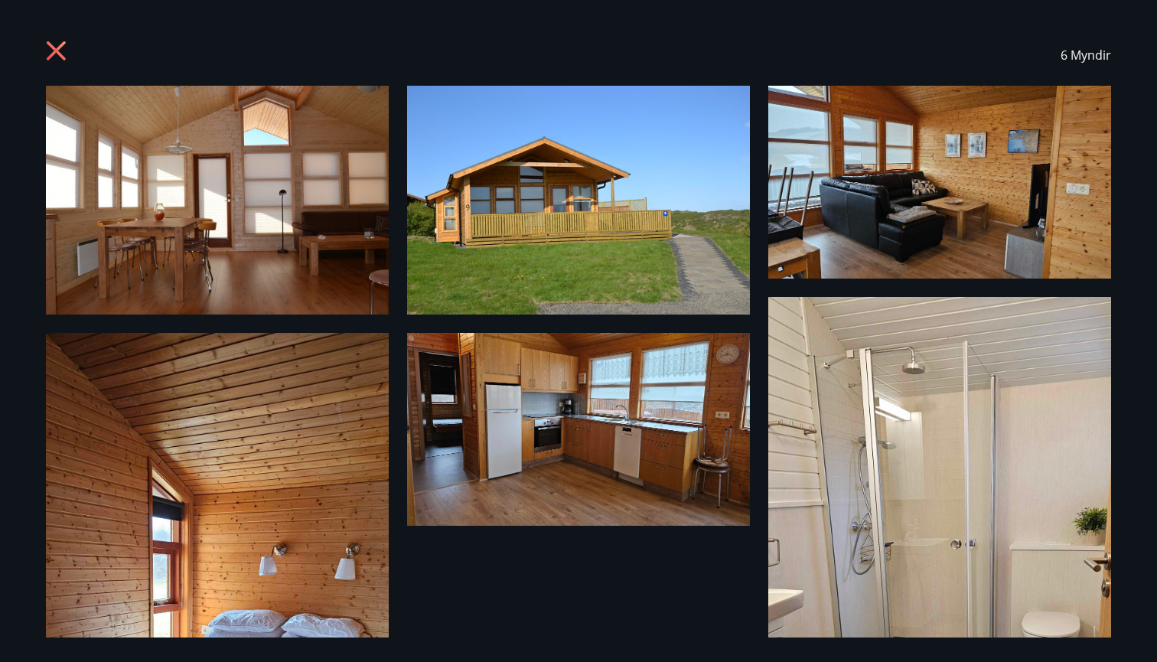
click at [50, 51] on icon at bounding box center [58, 53] width 24 height 24
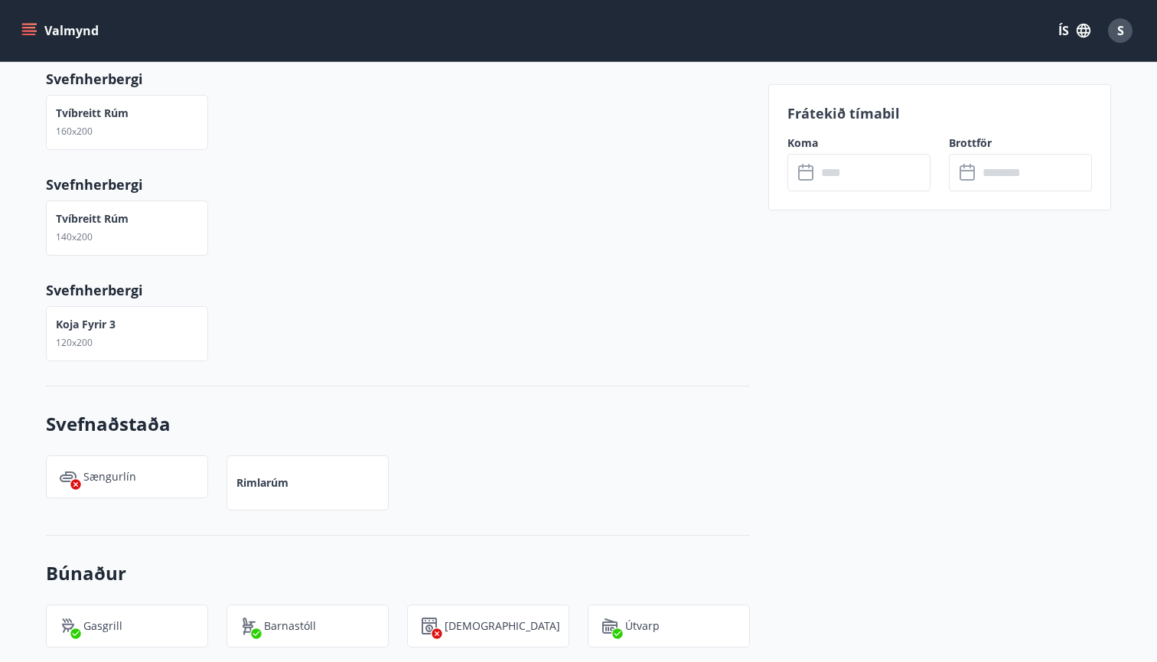
scroll to position [848, 0]
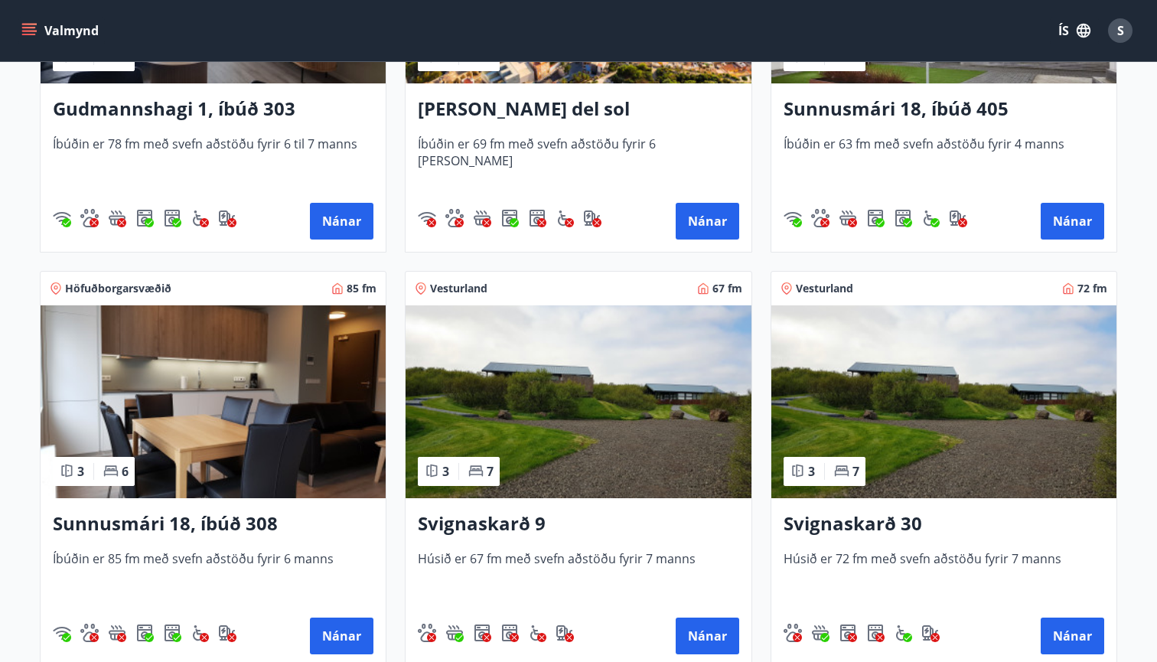
scroll to position [531, 0]
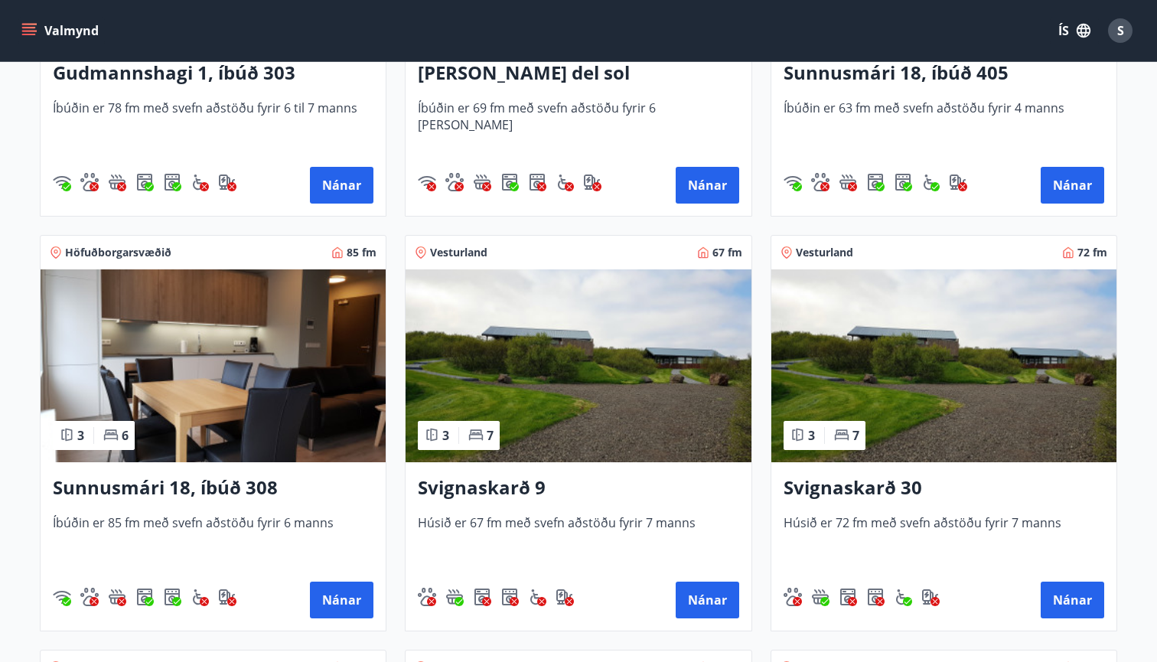
click at [922, 328] on img at bounding box center [944, 365] width 345 height 193
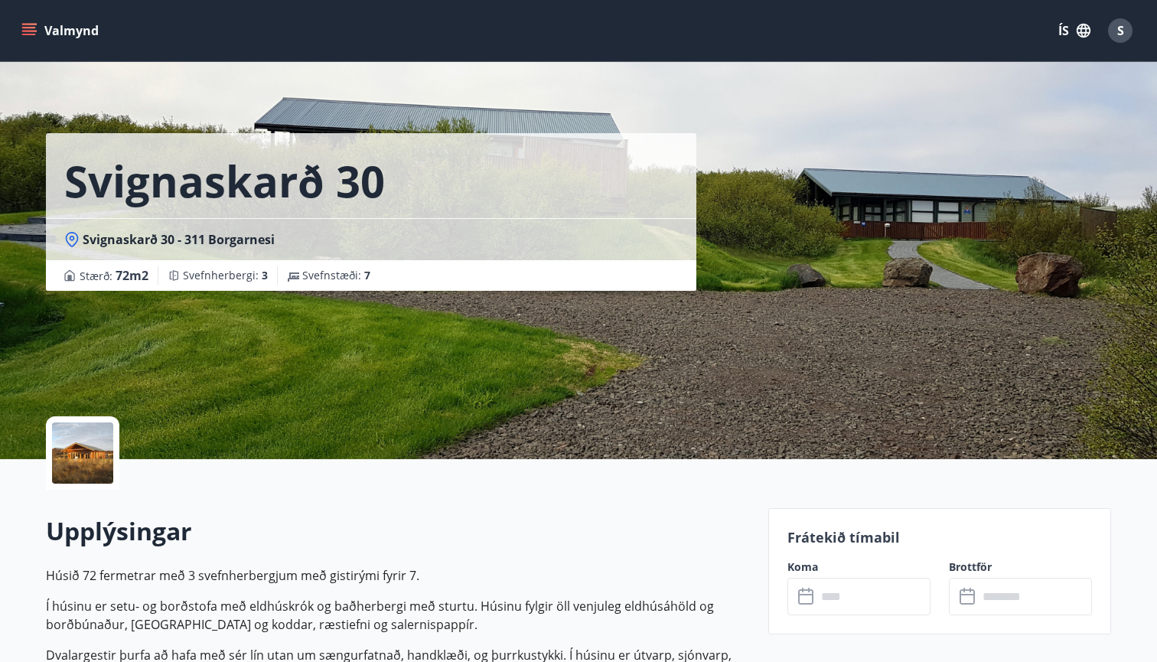
click at [84, 459] on div at bounding box center [82, 453] width 61 height 61
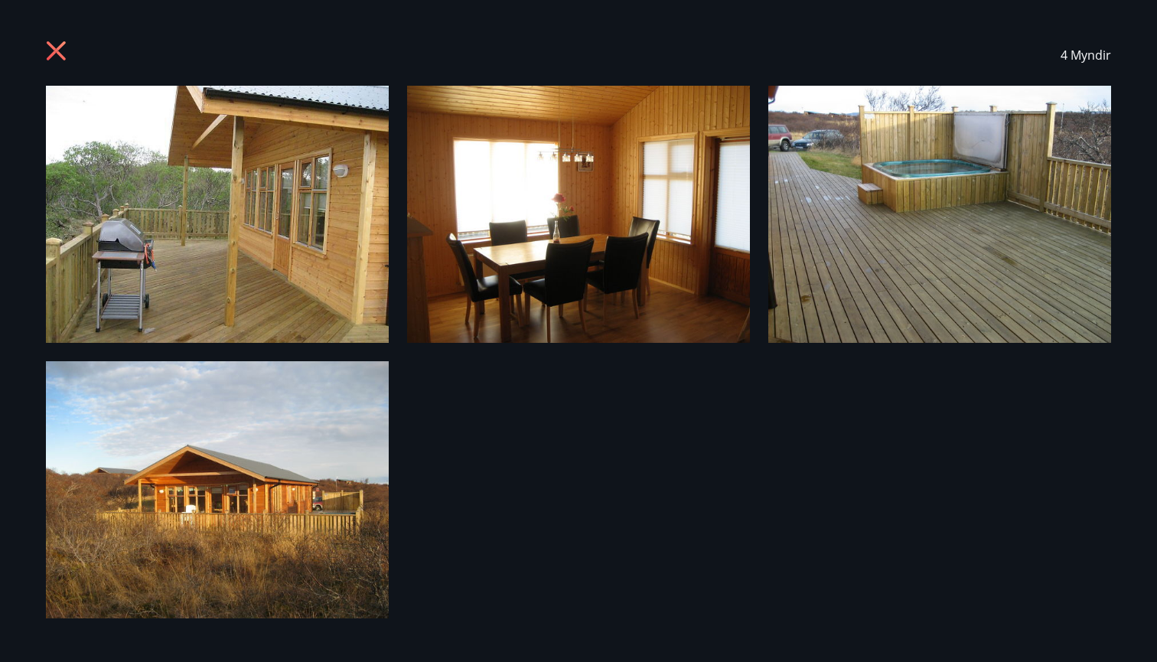
click at [528, 214] on img at bounding box center [578, 214] width 343 height 257
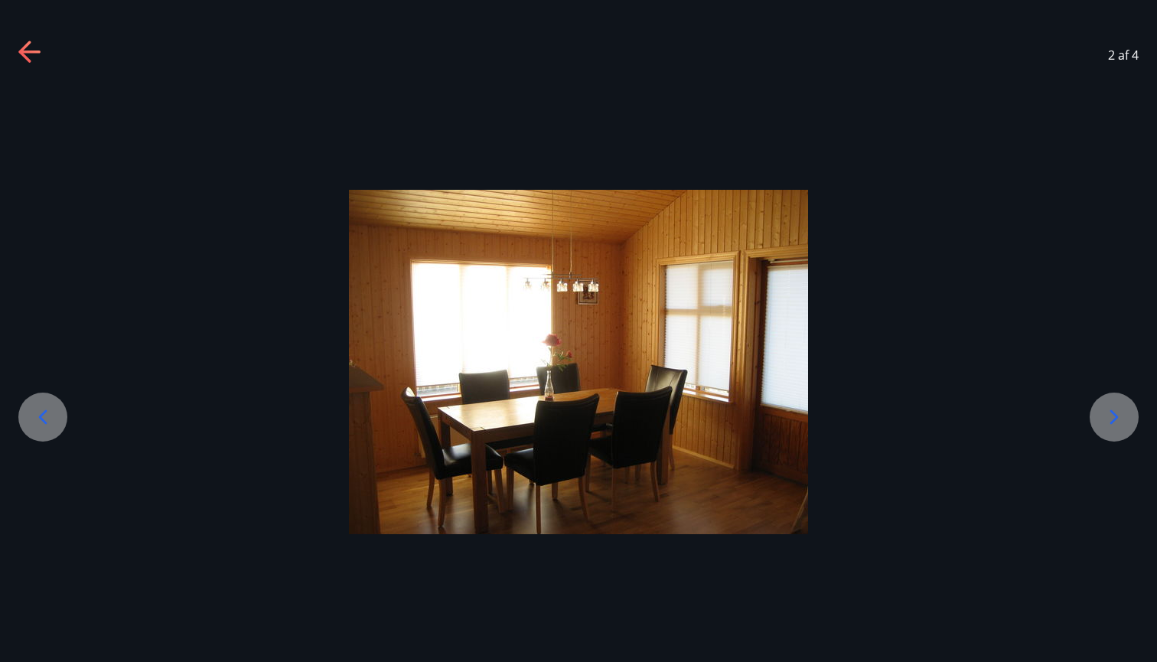
click at [1108, 413] on icon at bounding box center [1114, 417] width 24 height 24
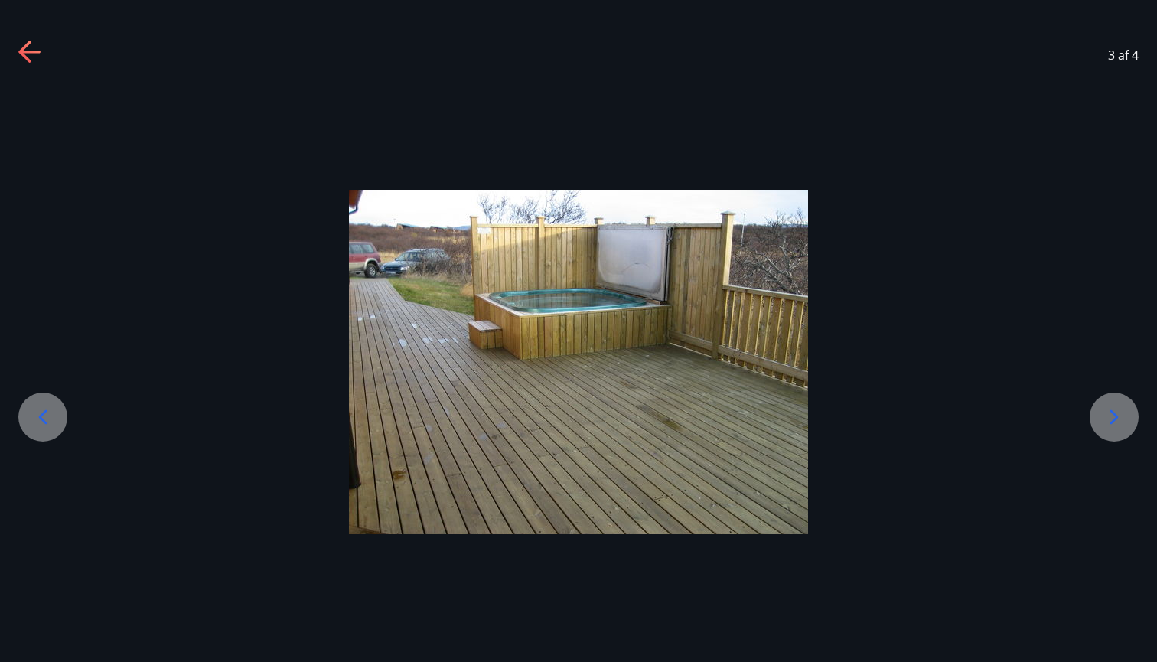
click at [1098, 410] on div at bounding box center [1114, 417] width 49 height 49
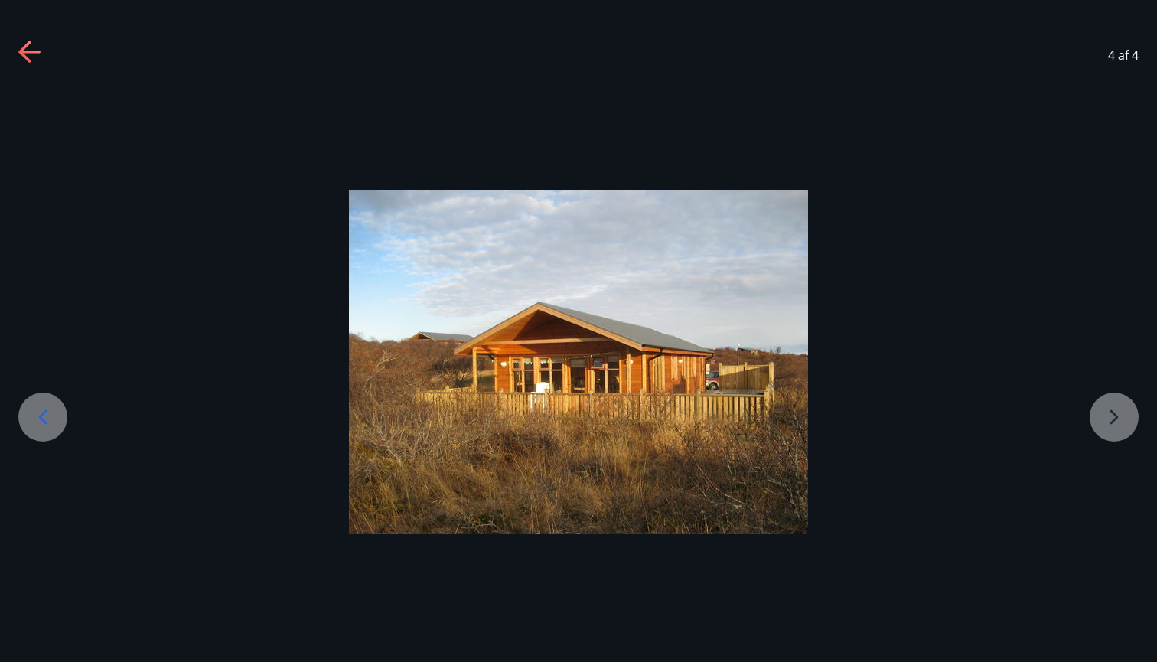
click at [1098, 410] on div at bounding box center [578, 362] width 1157 height 344
click at [1116, 421] on div at bounding box center [578, 362] width 1157 height 344
click at [42, 52] on div "4 af 4" at bounding box center [578, 54] width 1157 height 61
click at [32, 46] on icon at bounding box center [30, 53] width 24 height 24
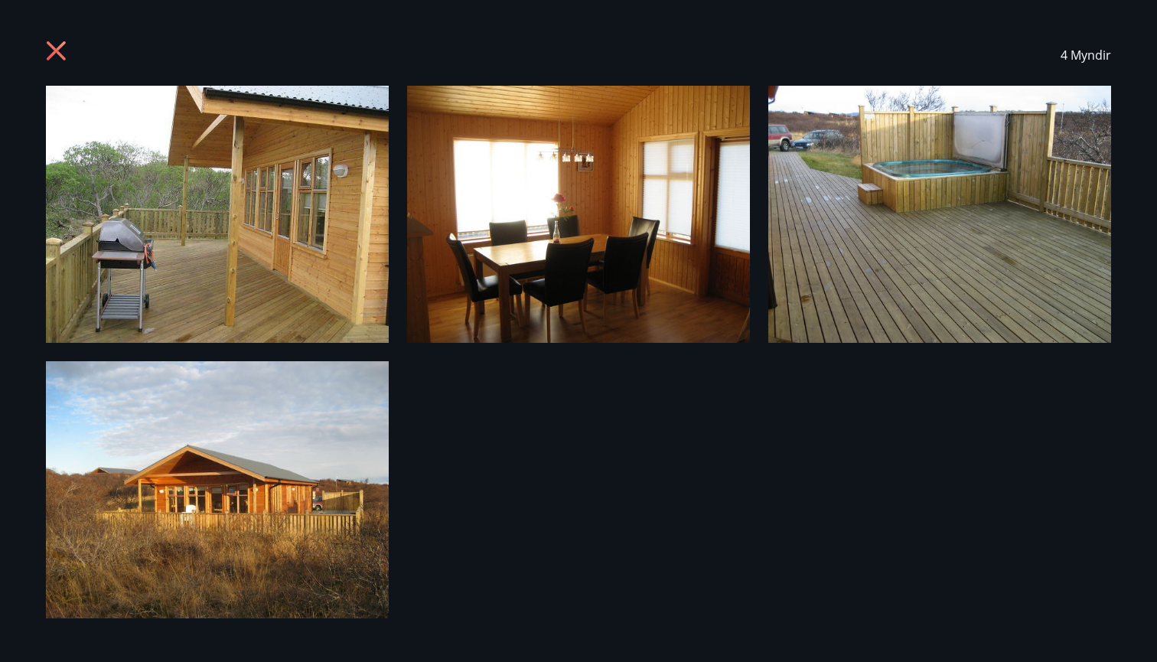
click at [54, 51] on icon at bounding box center [58, 53] width 24 height 24
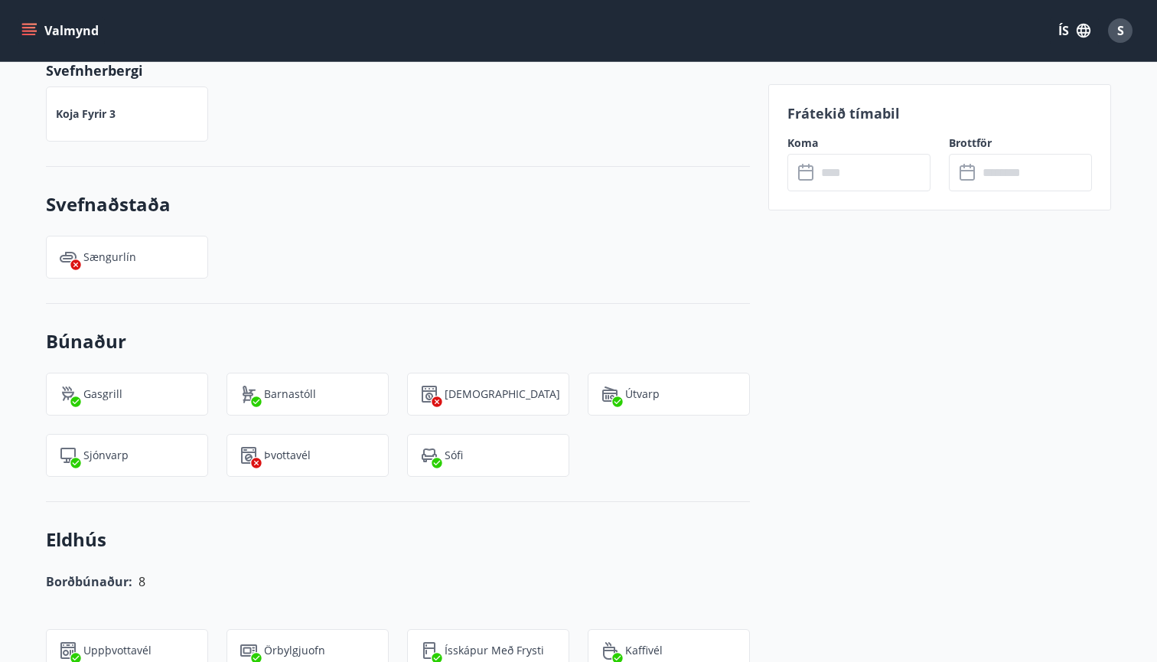
scroll to position [967, 0]
